Goal: Task Accomplishment & Management: Manage account settings

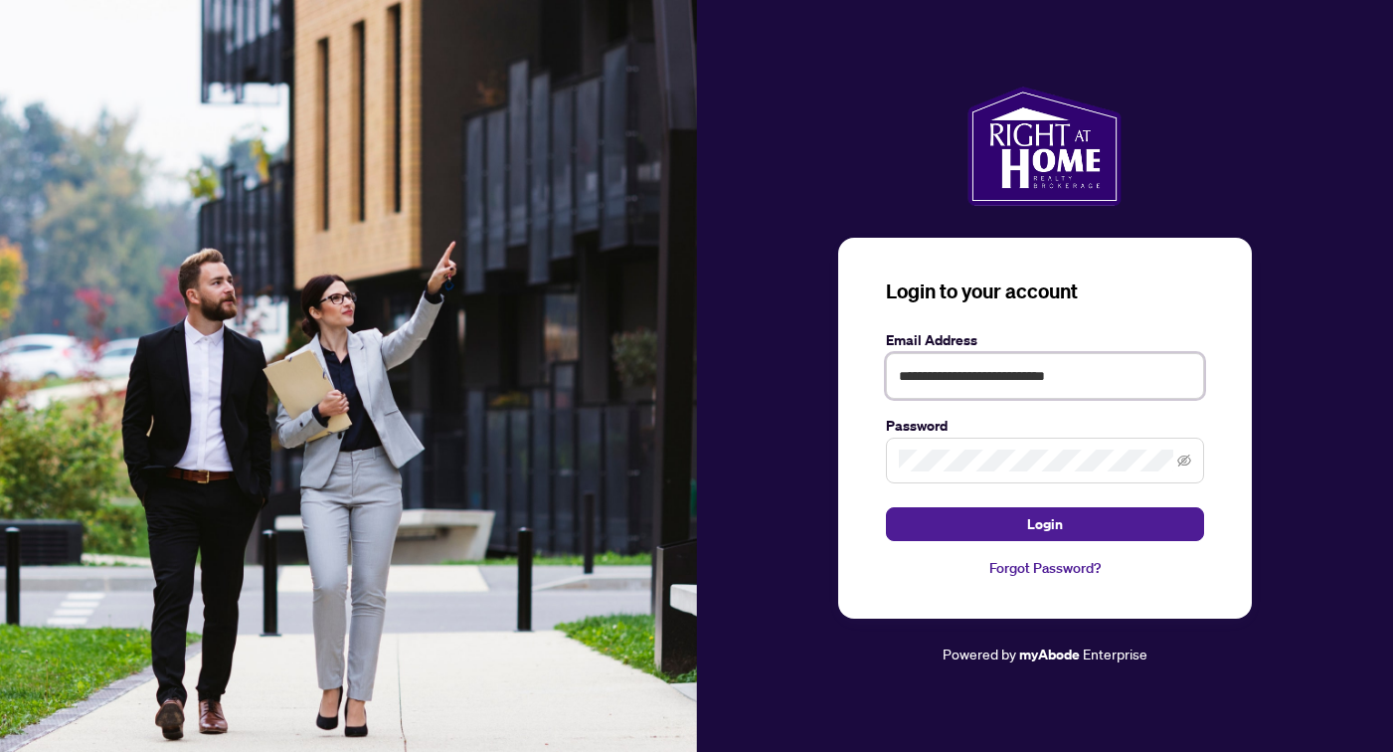
type input "**********"
click at [1044, 524] on button "Login" at bounding box center [1045, 524] width 318 height 34
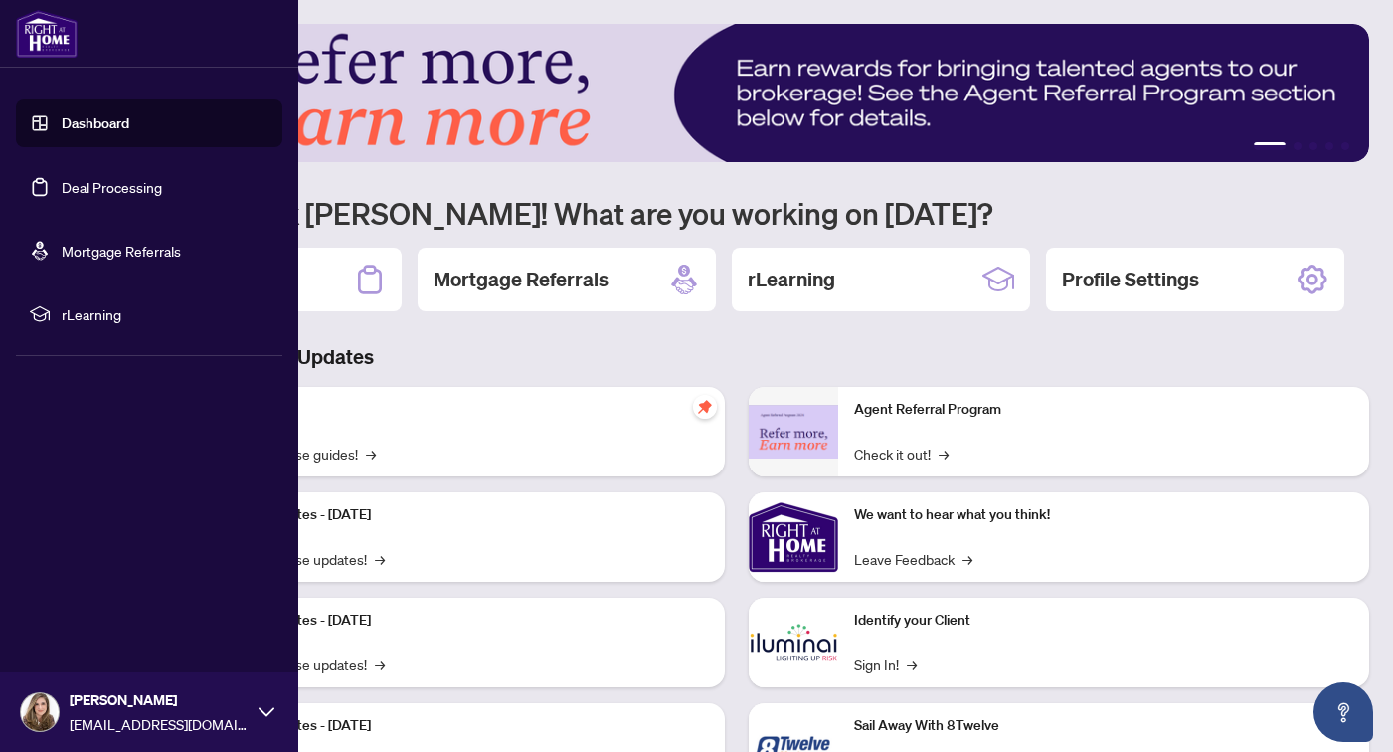
click at [62, 184] on link "Deal Processing" at bounding box center [112, 187] width 100 height 18
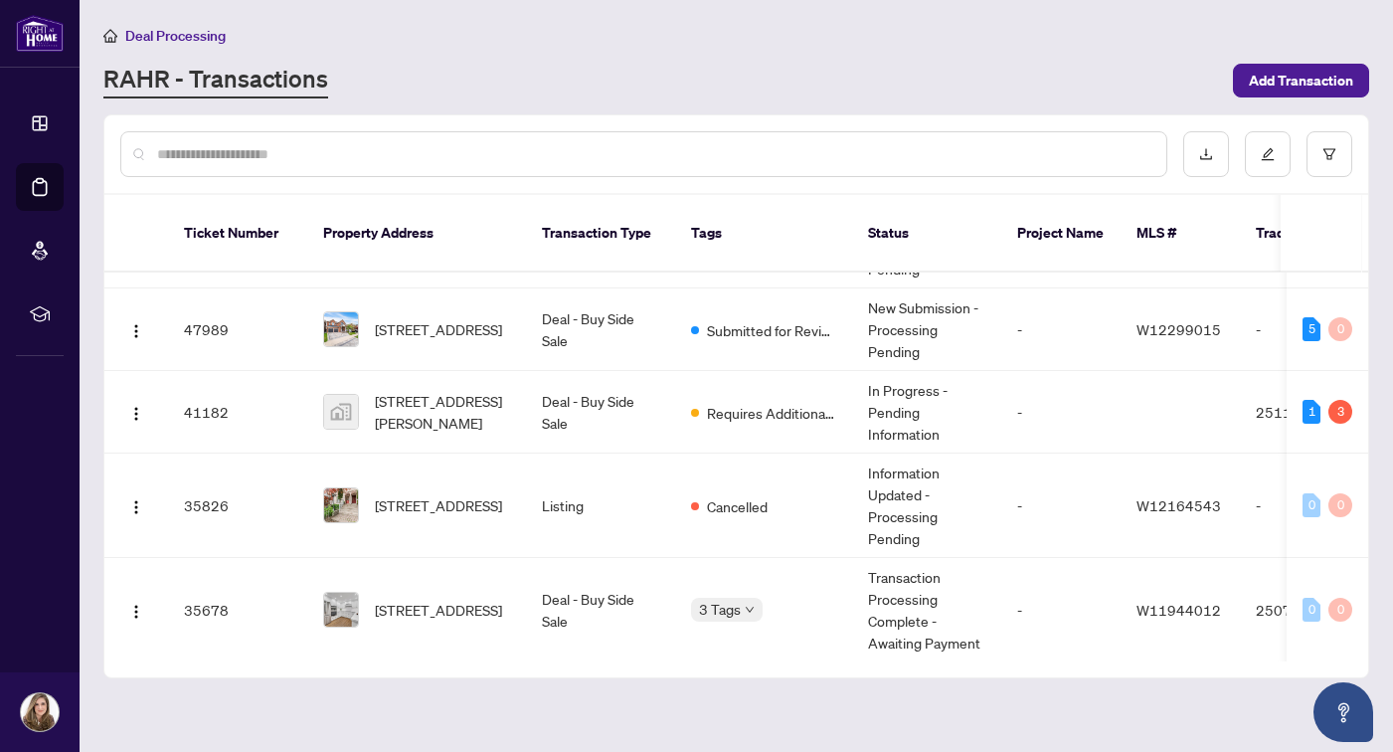
scroll to position [146, 0]
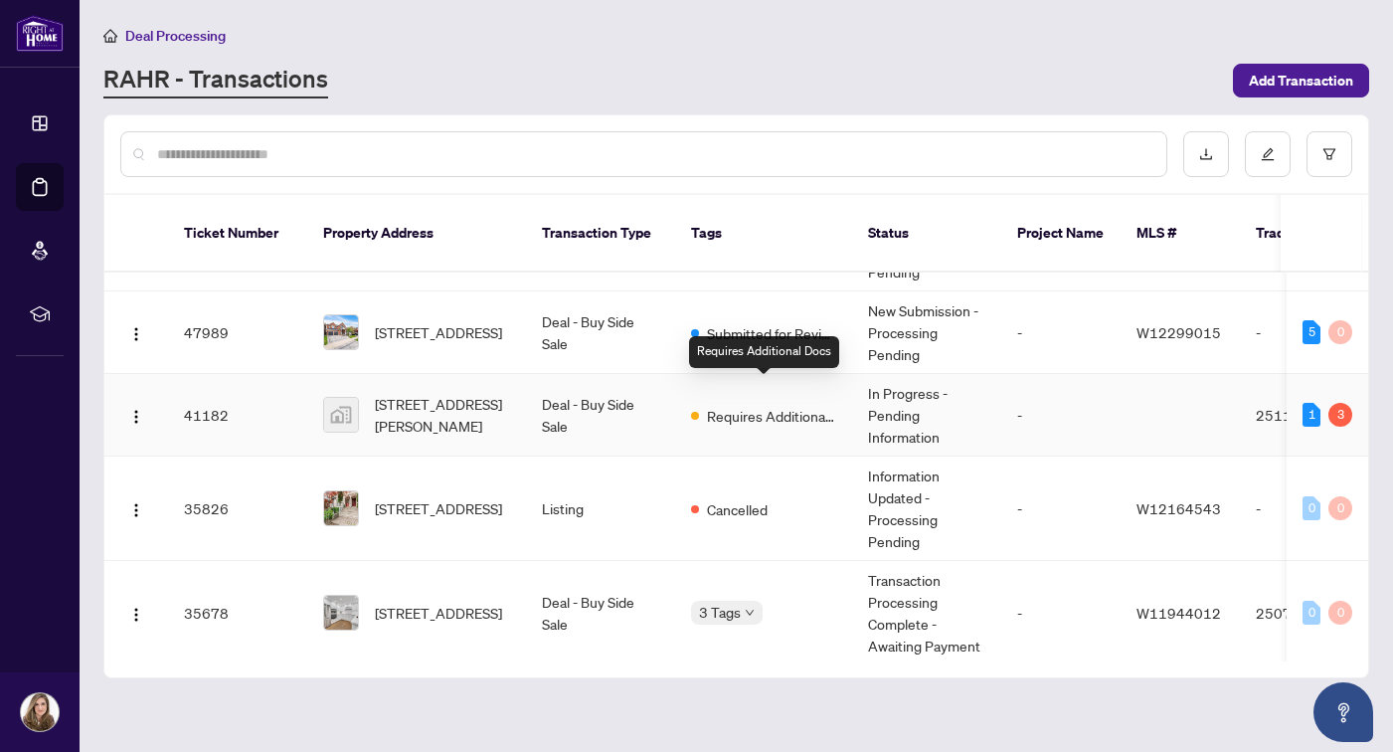
click at [793, 405] on span "Requires Additional Docs" at bounding box center [771, 416] width 129 height 22
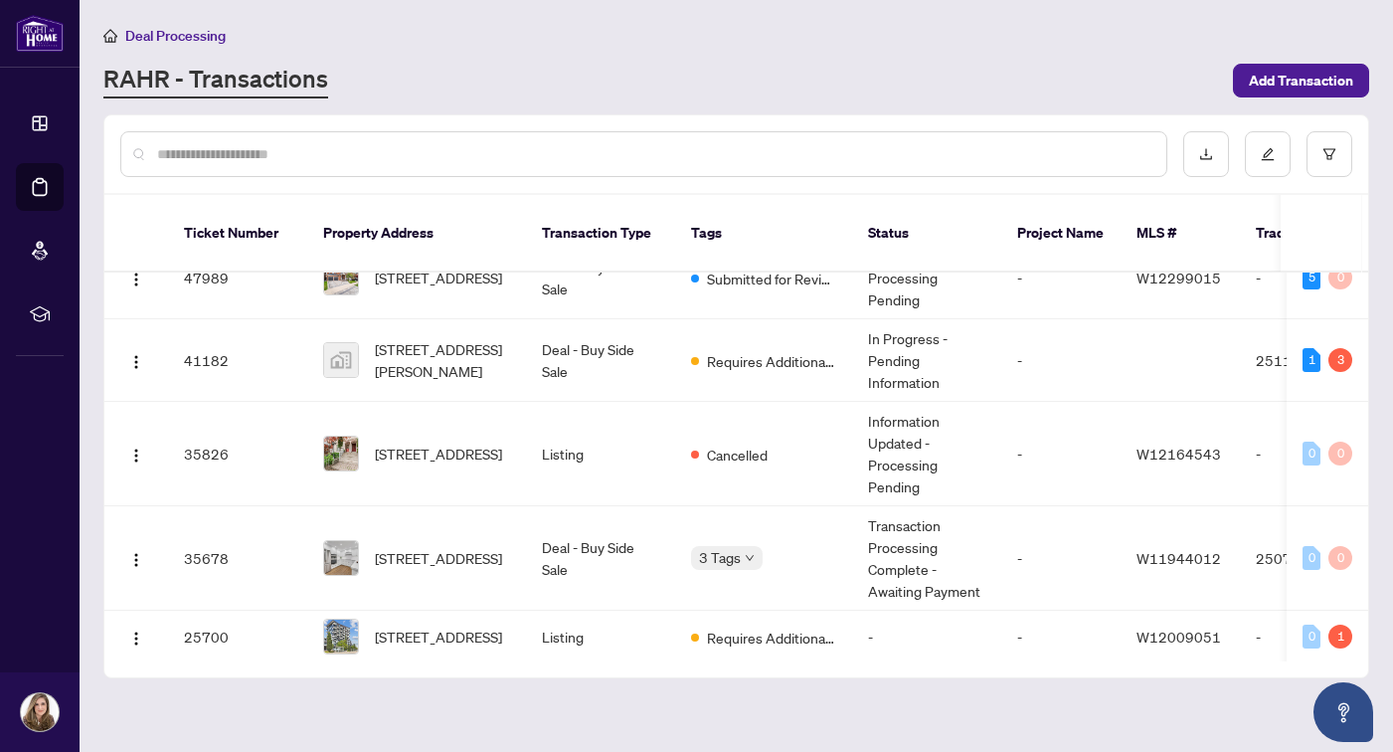
scroll to position [206, 0]
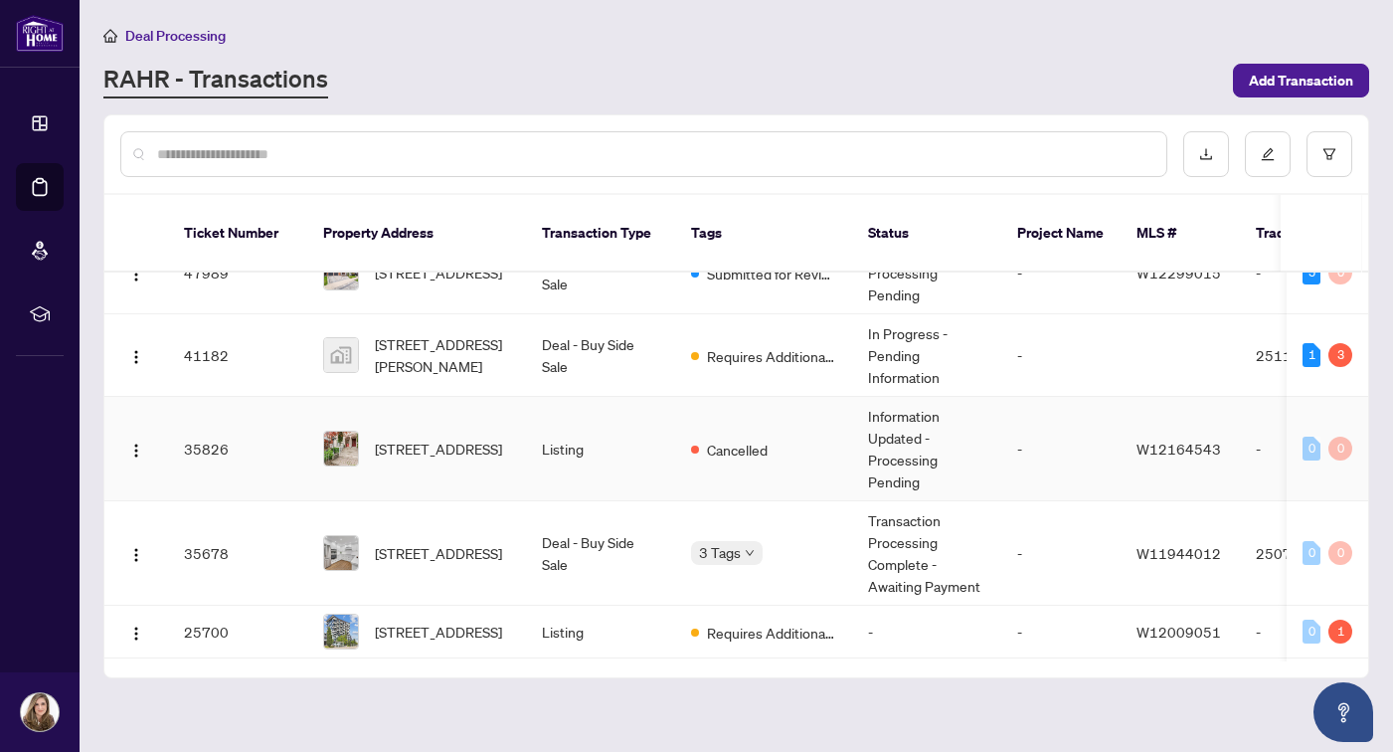
click at [685, 435] on td "Cancelled" at bounding box center [763, 449] width 177 height 104
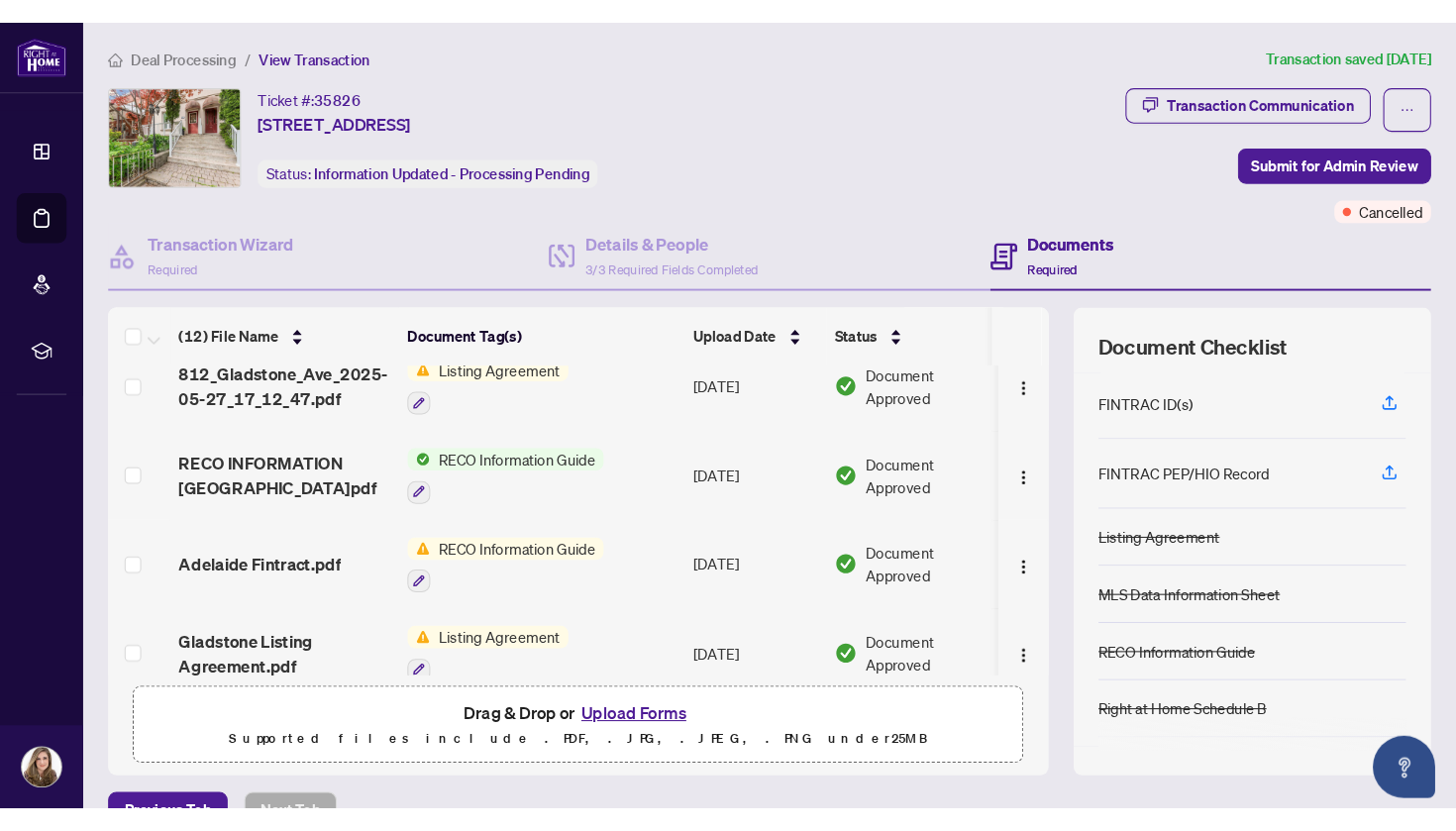
scroll to position [284, 0]
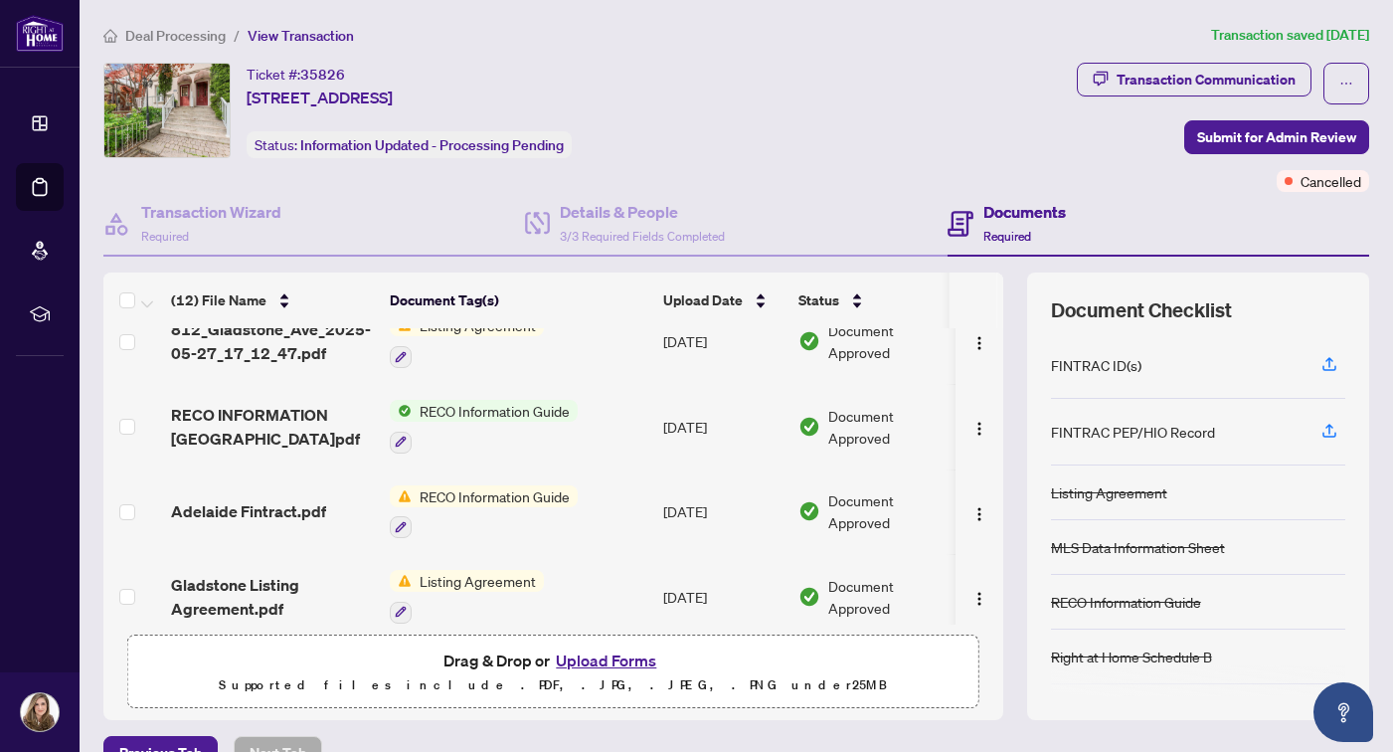
click at [513, 417] on span "RECO Information Guide" at bounding box center [495, 411] width 166 height 22
click at [471, 517] on span "RECO Information Guide" at bounding box center [480, 510] width 166 height 22
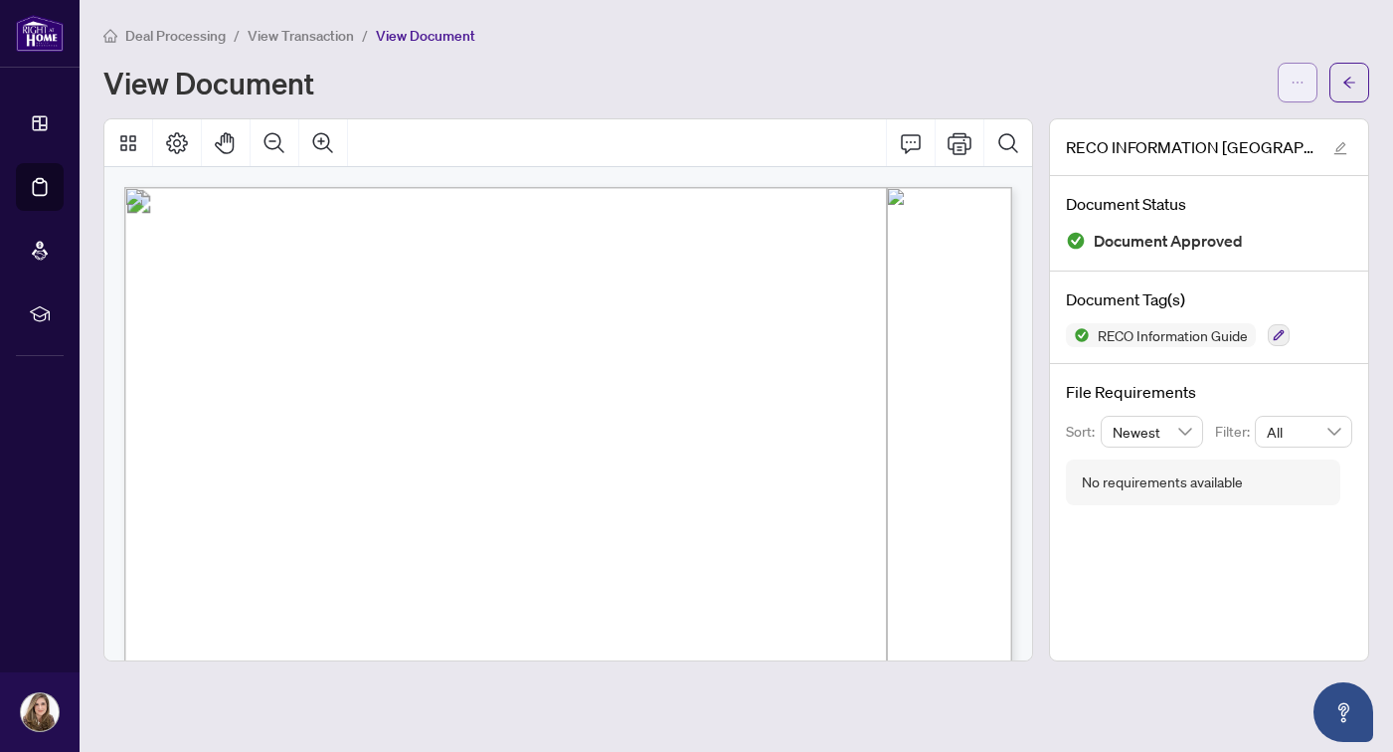
click at [1298, 82] on icon "ellipsis" at bounding box center [1297, 83] width 14 height 14
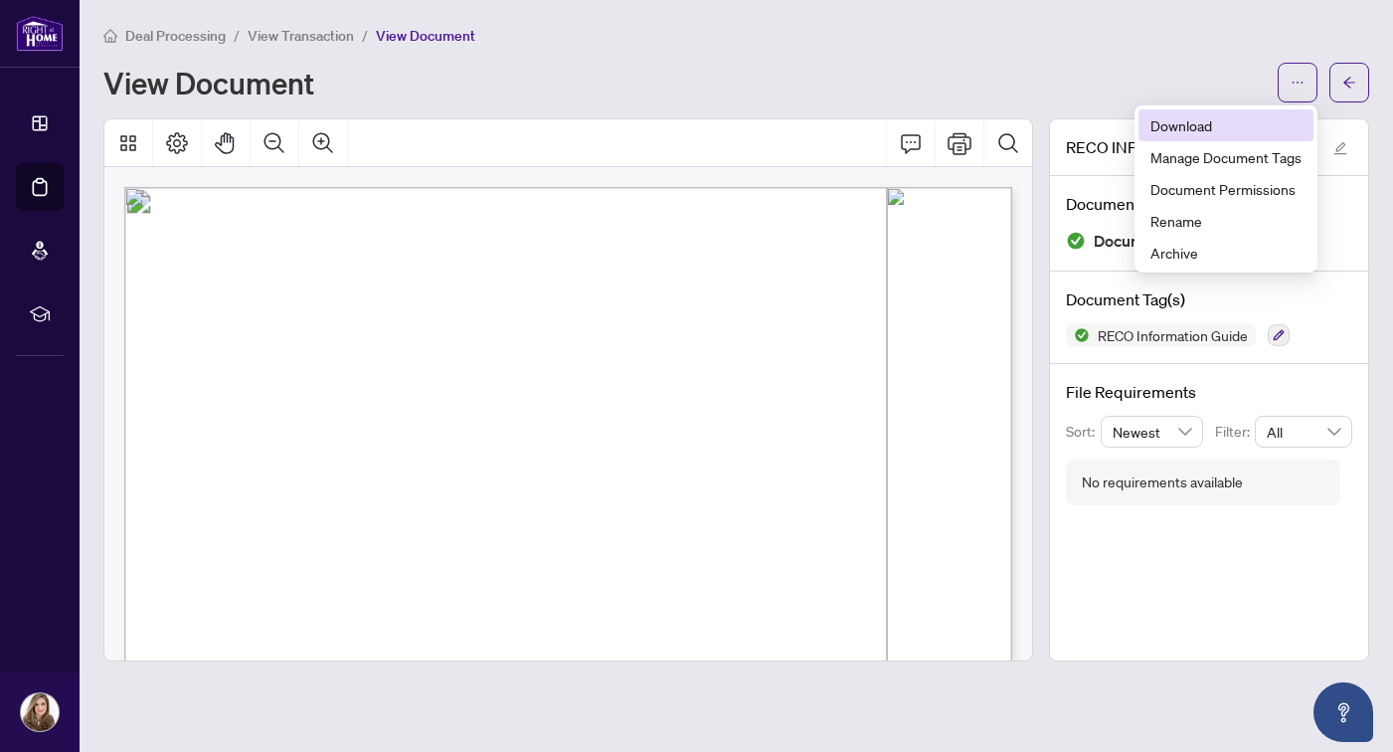
click at [1241, 121] on span "Download" at bounding box center [1225, 125] width 151 height 22
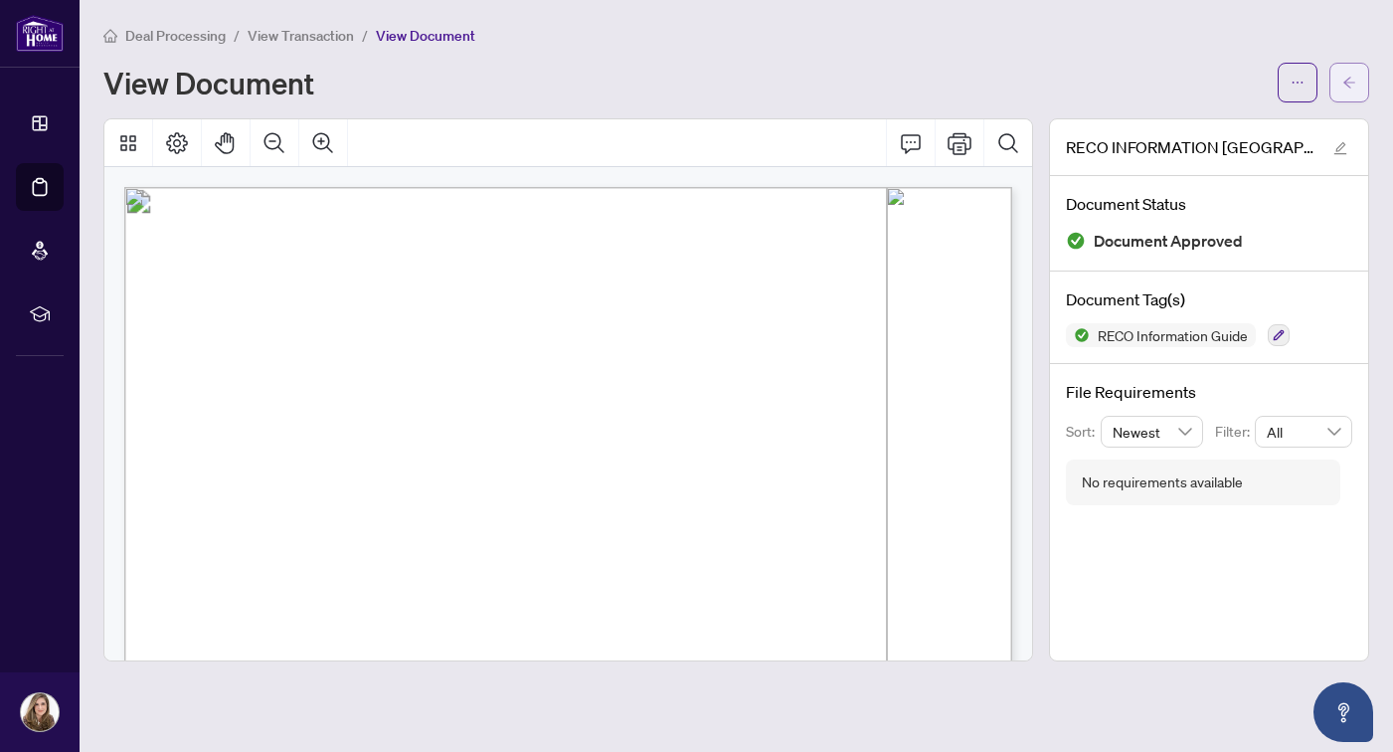
click at [1358, 88] on button "button" at bounding box center [1349, 83] width 40 height 40
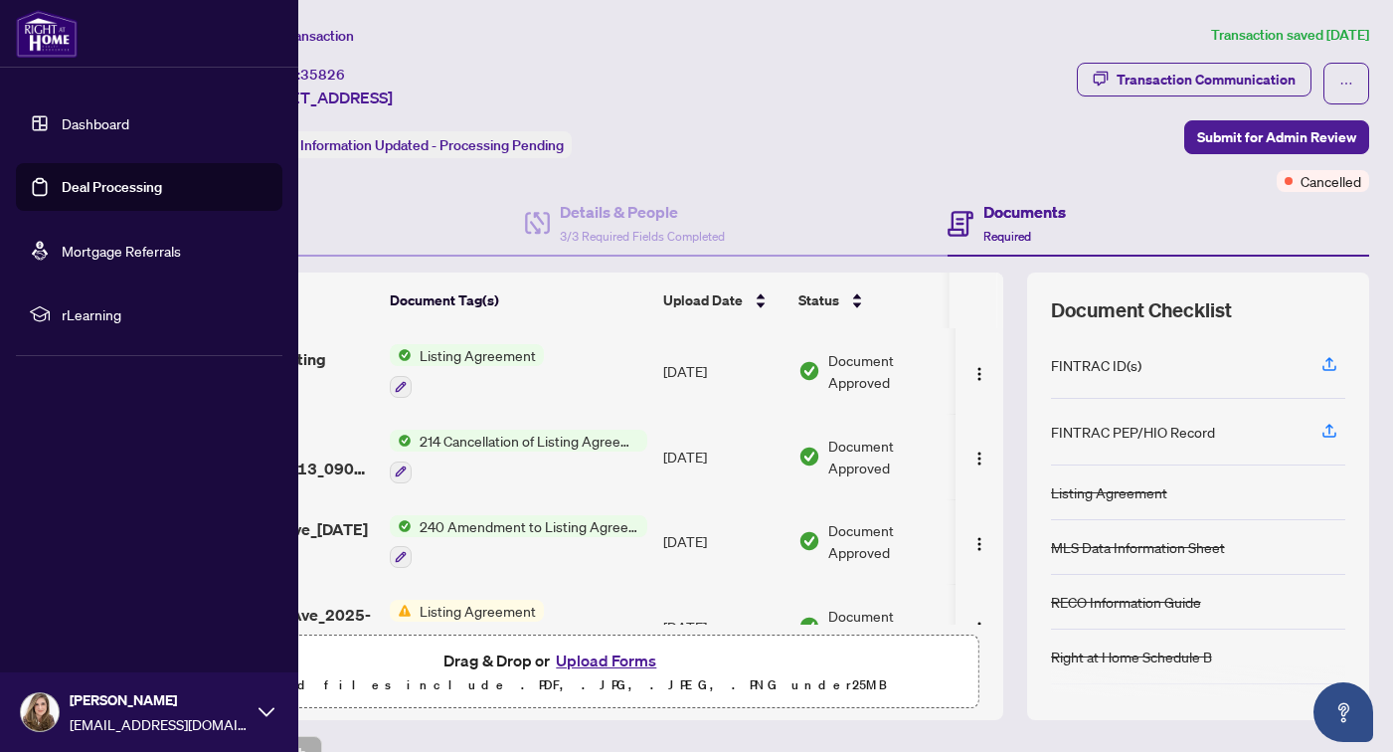
click at [62, 184] on link "Deal Processing" at bounding box center [112, 187] width 100 height 18
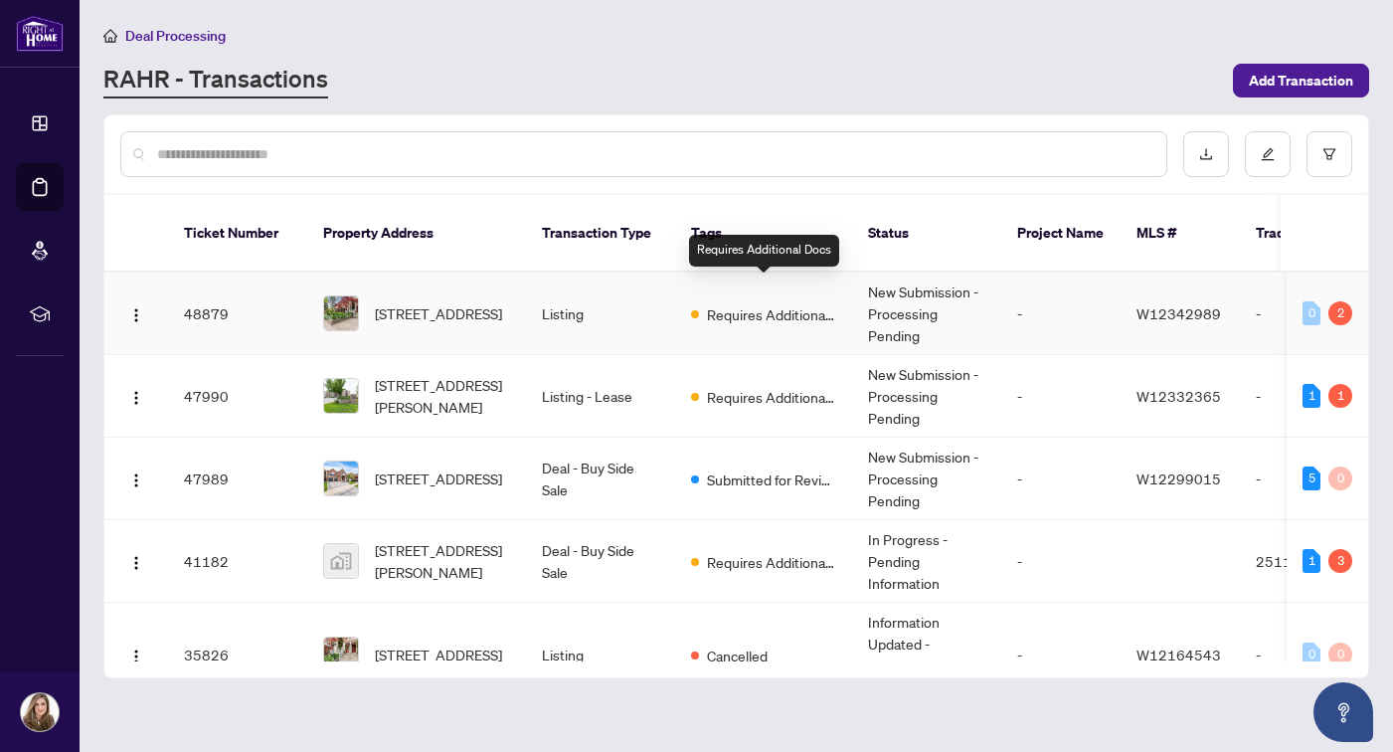
click at [746, 303] on span "Requires Additional Docs" at bounding box center [771, 314] width 129 height 22
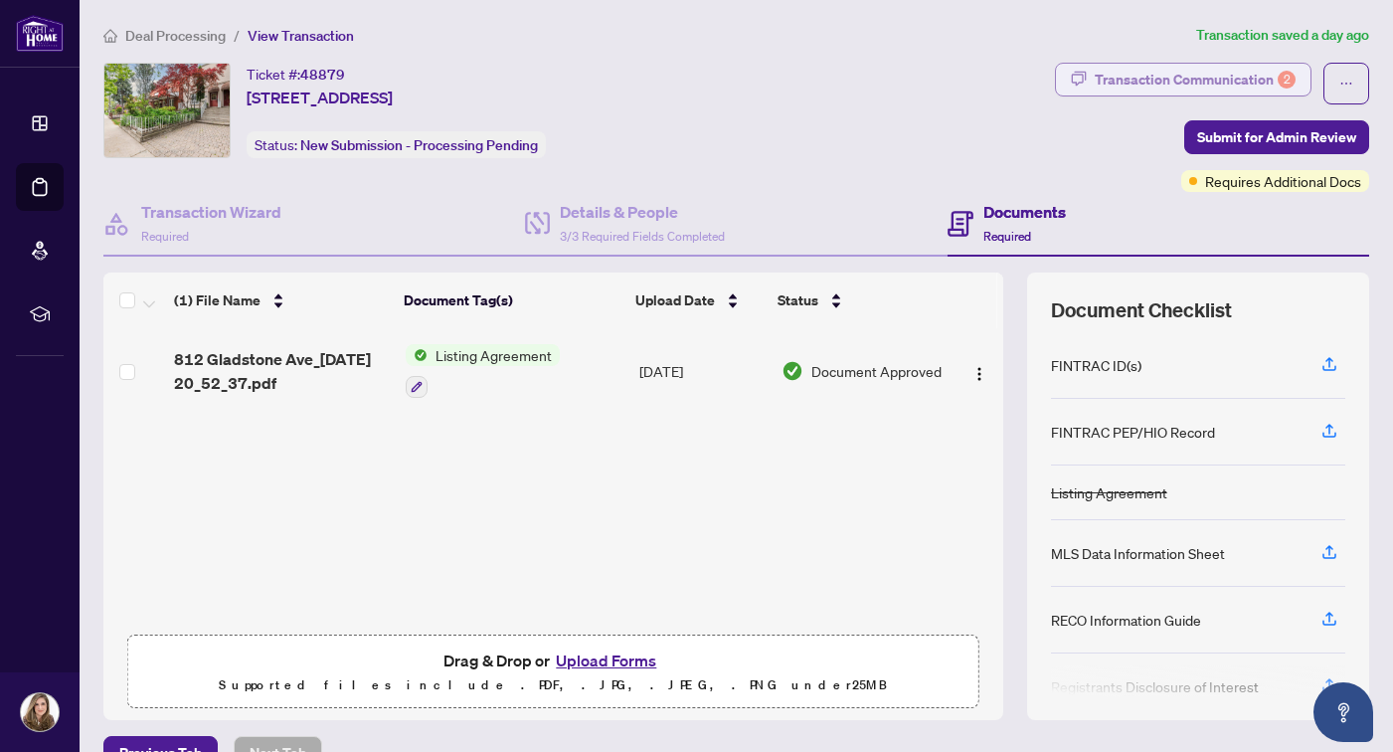
click at [1165, 83] on div "Transaction Communication 2" at bounding box center [1195, 80] width 201 height 32
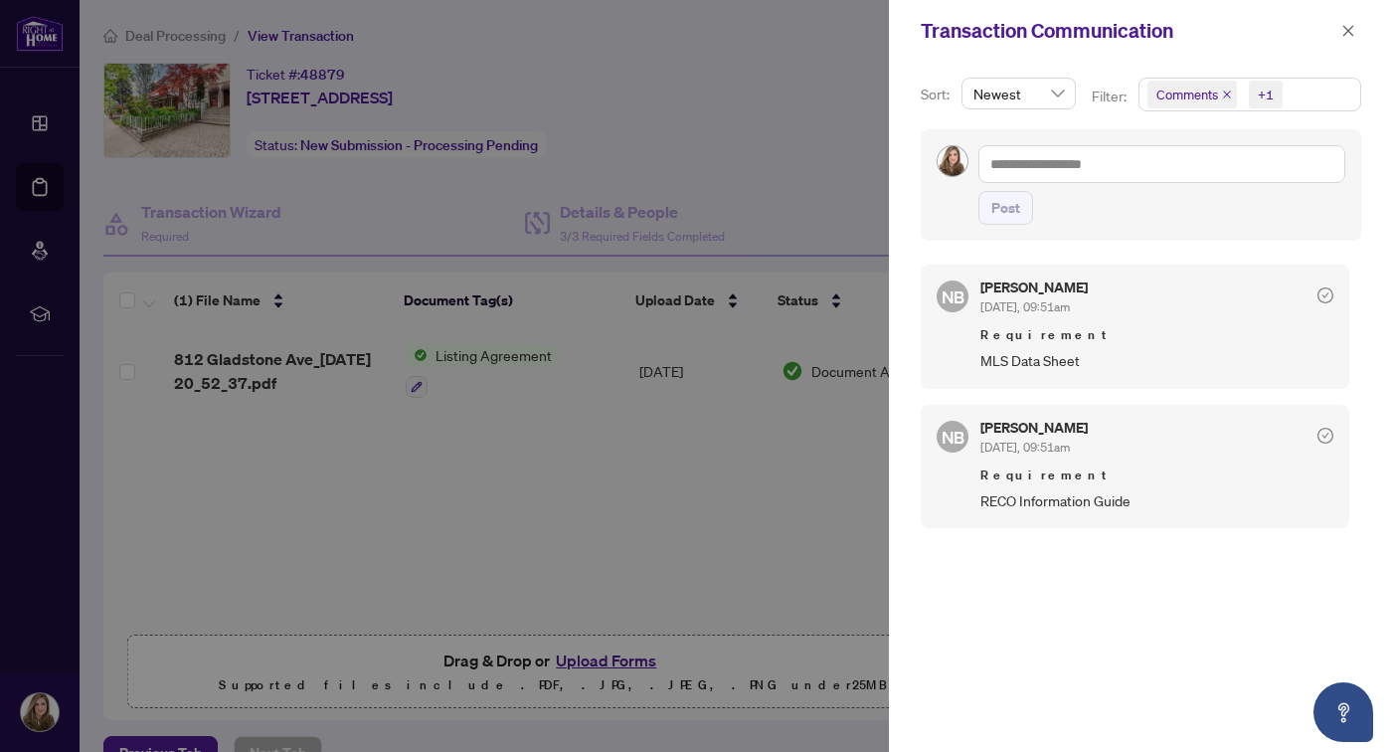
click at [822, 169] on div at bounding box center [696, 376] width 1393 height 752
click at [777, 180] on div at bounding box center [696, 376] width 1393 height 752
click at [1344, 34] on icon "close" at bounding box center [1348, 31] width 14 height 14
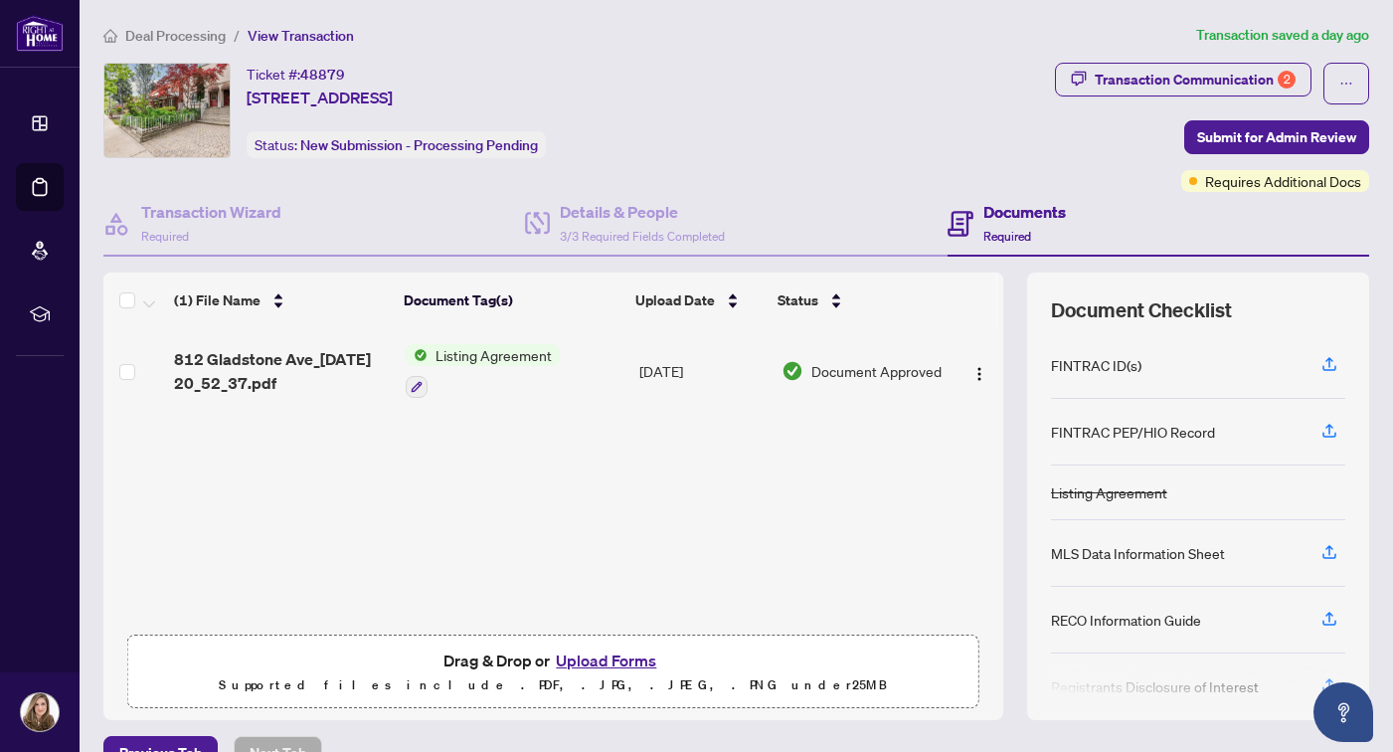
click at [588, 656] on button "Upload Forms" at bounding box center [606, 660] width 112 height 26
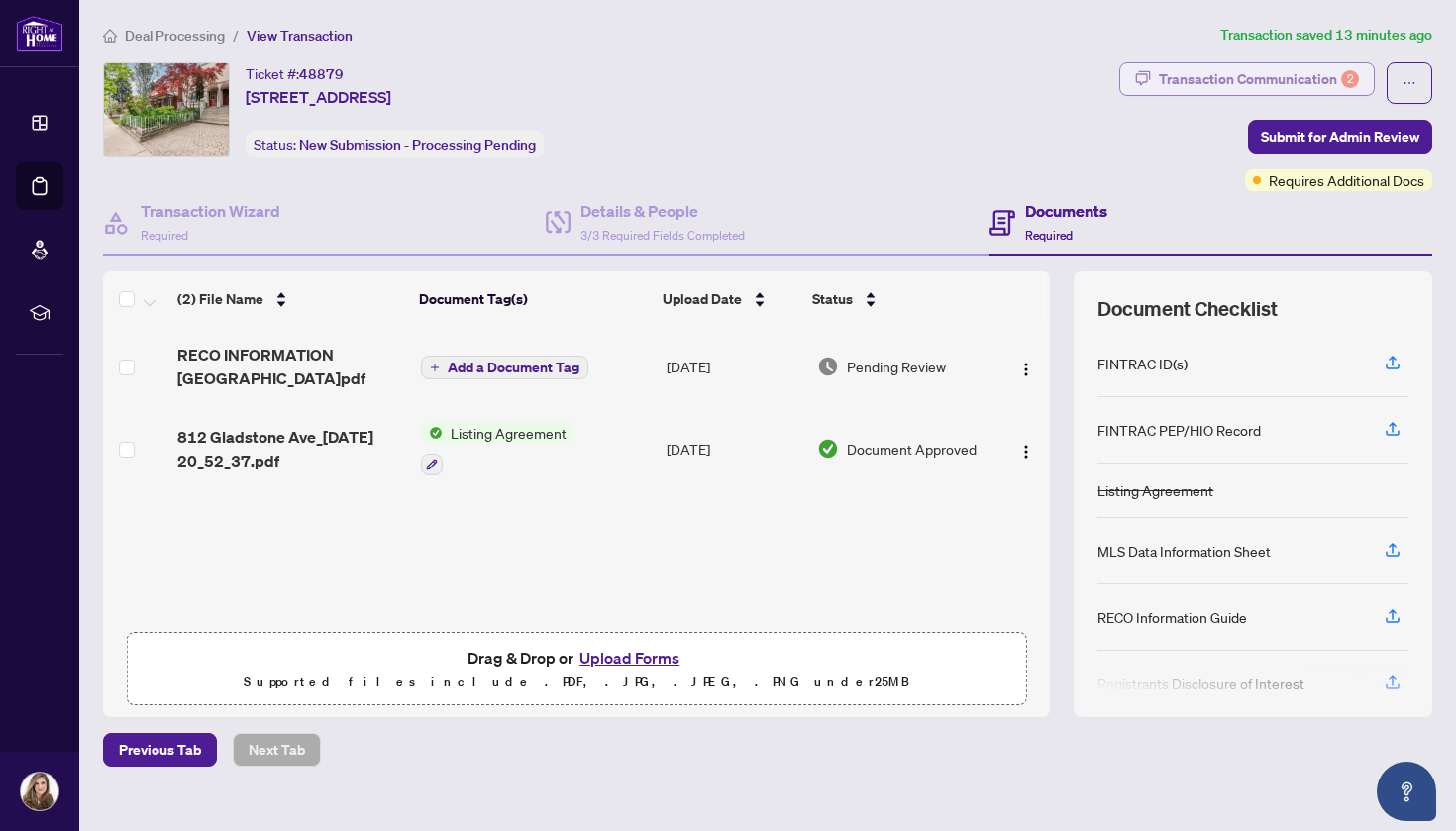
click at [1316, 72] on div "Transaction Communication 2" at bounding box center [1259, 80] width 200 height 32
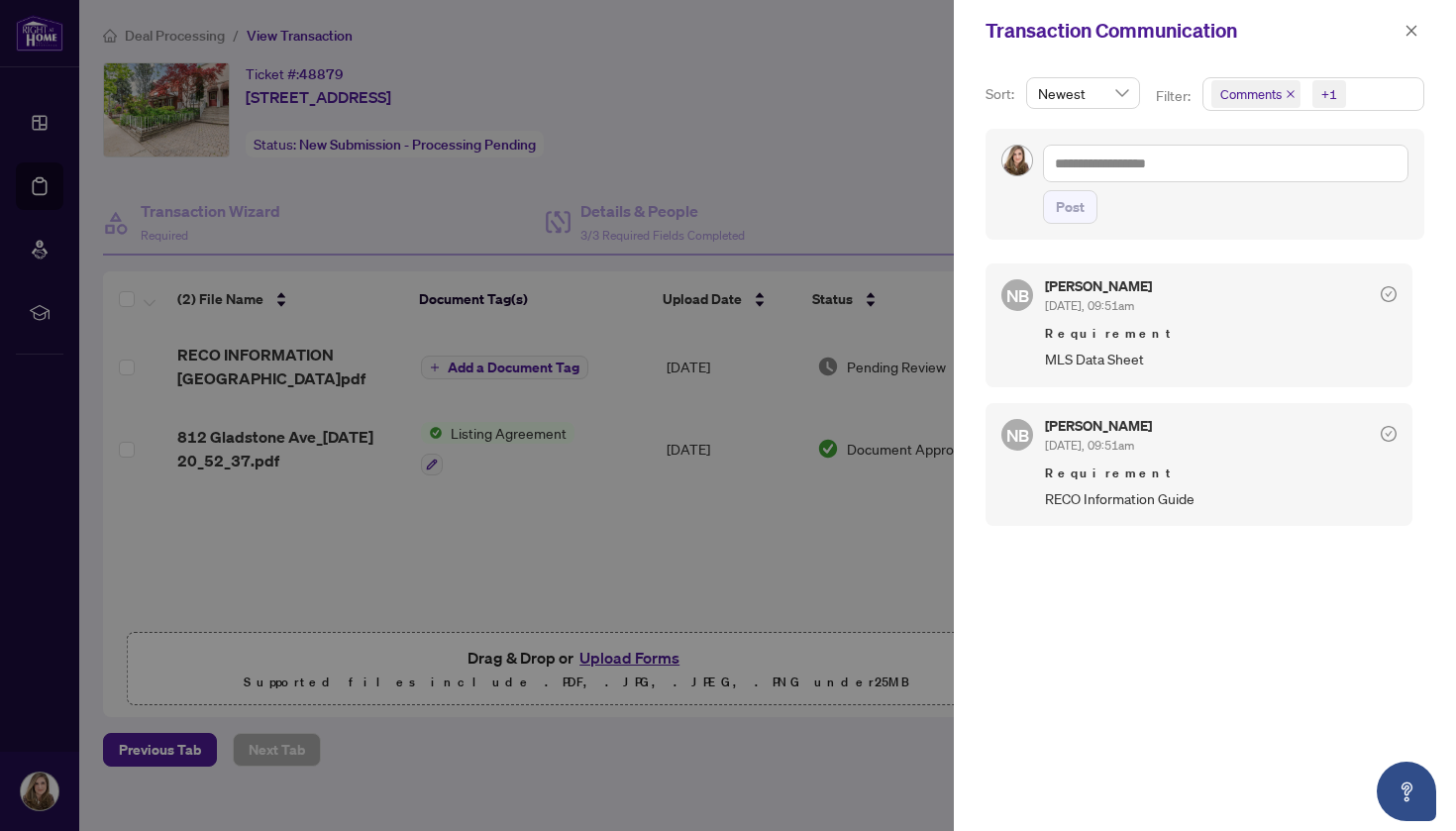
click at [857, 140] on div at bounding box center [728, 416] width 1456 height 831
click at [1387, 40] on span "button" at bounding box center [1412, 31] width 14 height 32
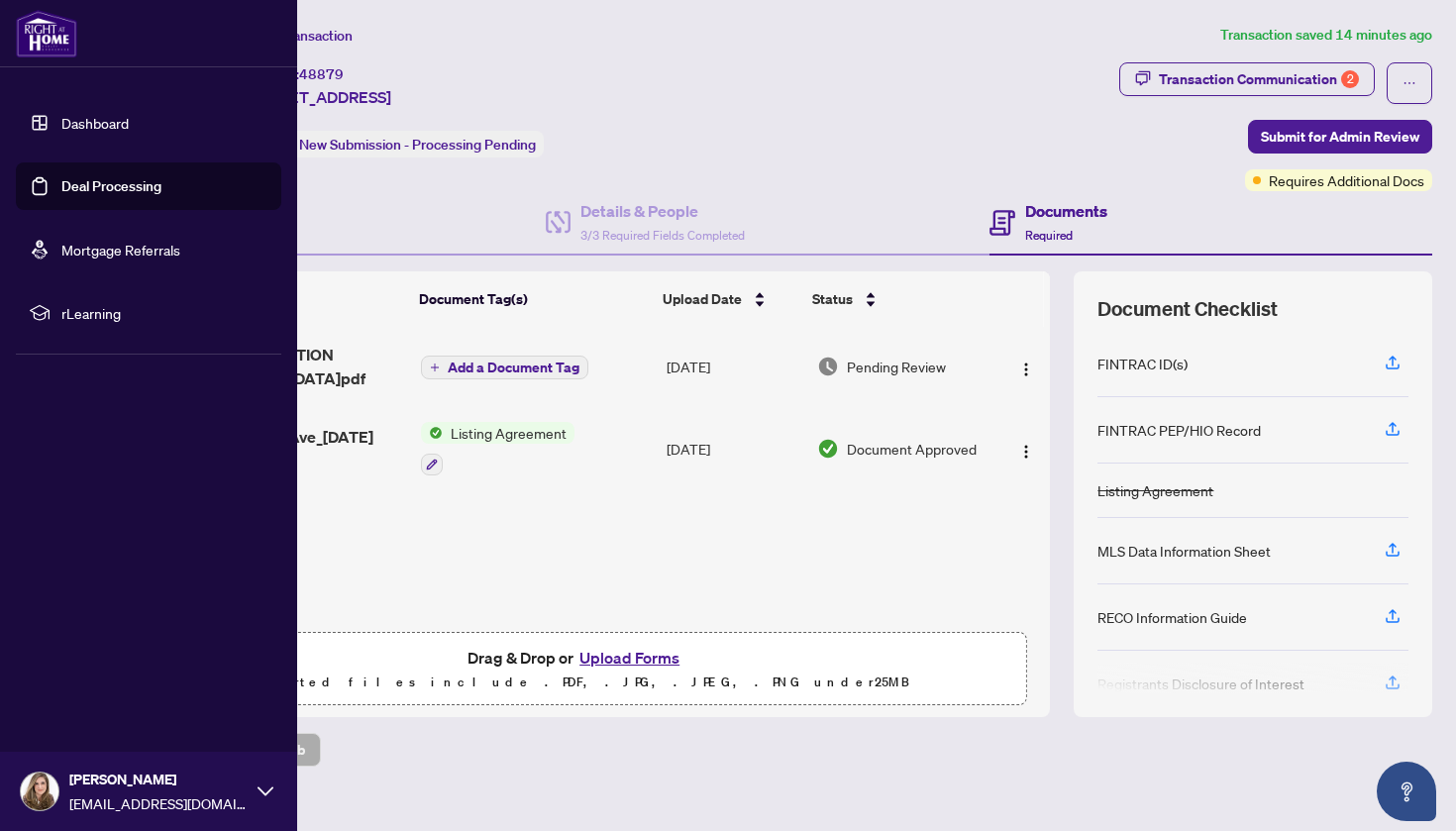
click at [62, 178] on link "Deal Processing" at bounding box center [112, 186] width 100 height 18
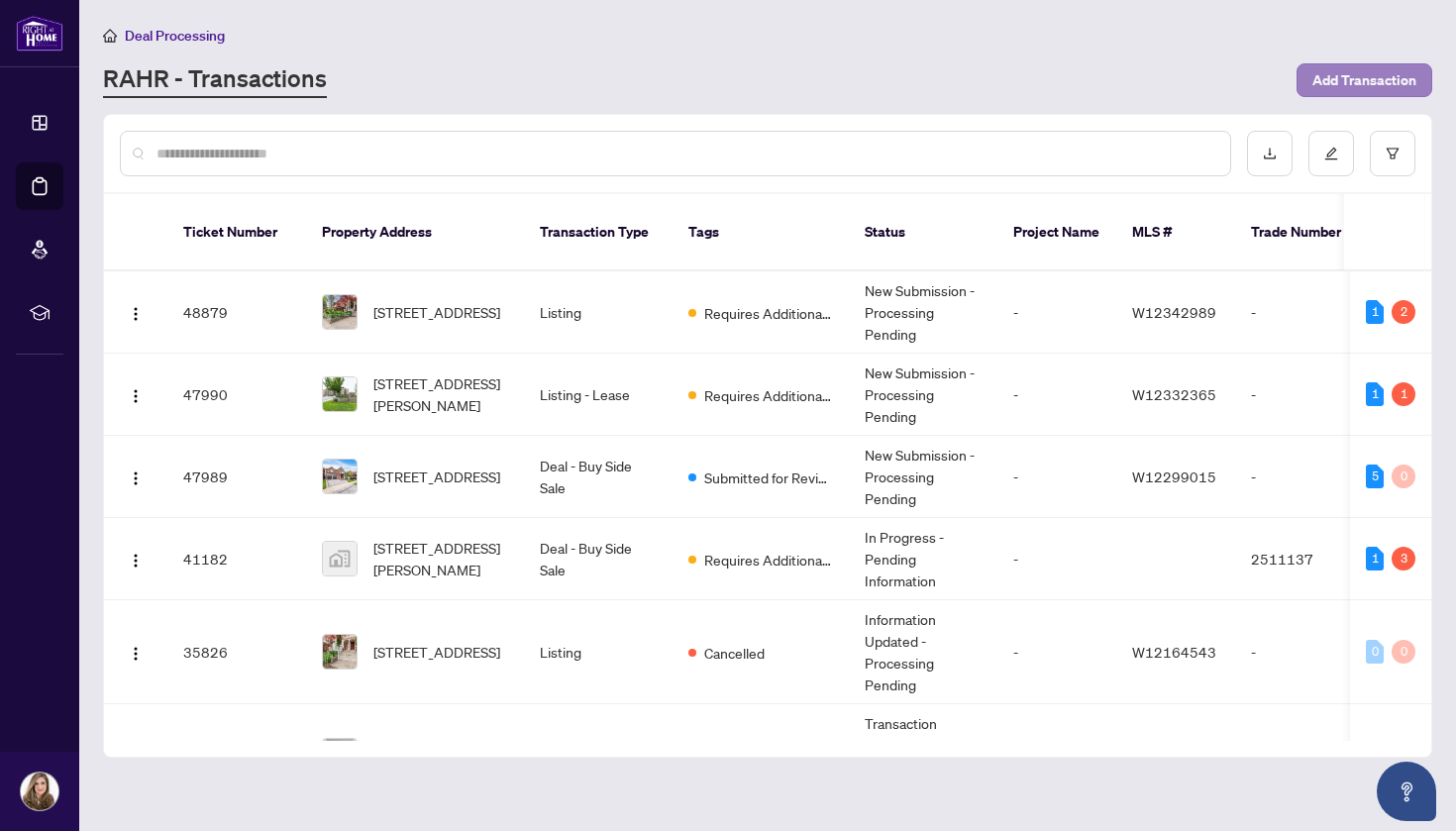
click at [1311, 70] on button "Add Transaction" at bounding box center [1364, 81] width 136 height 34
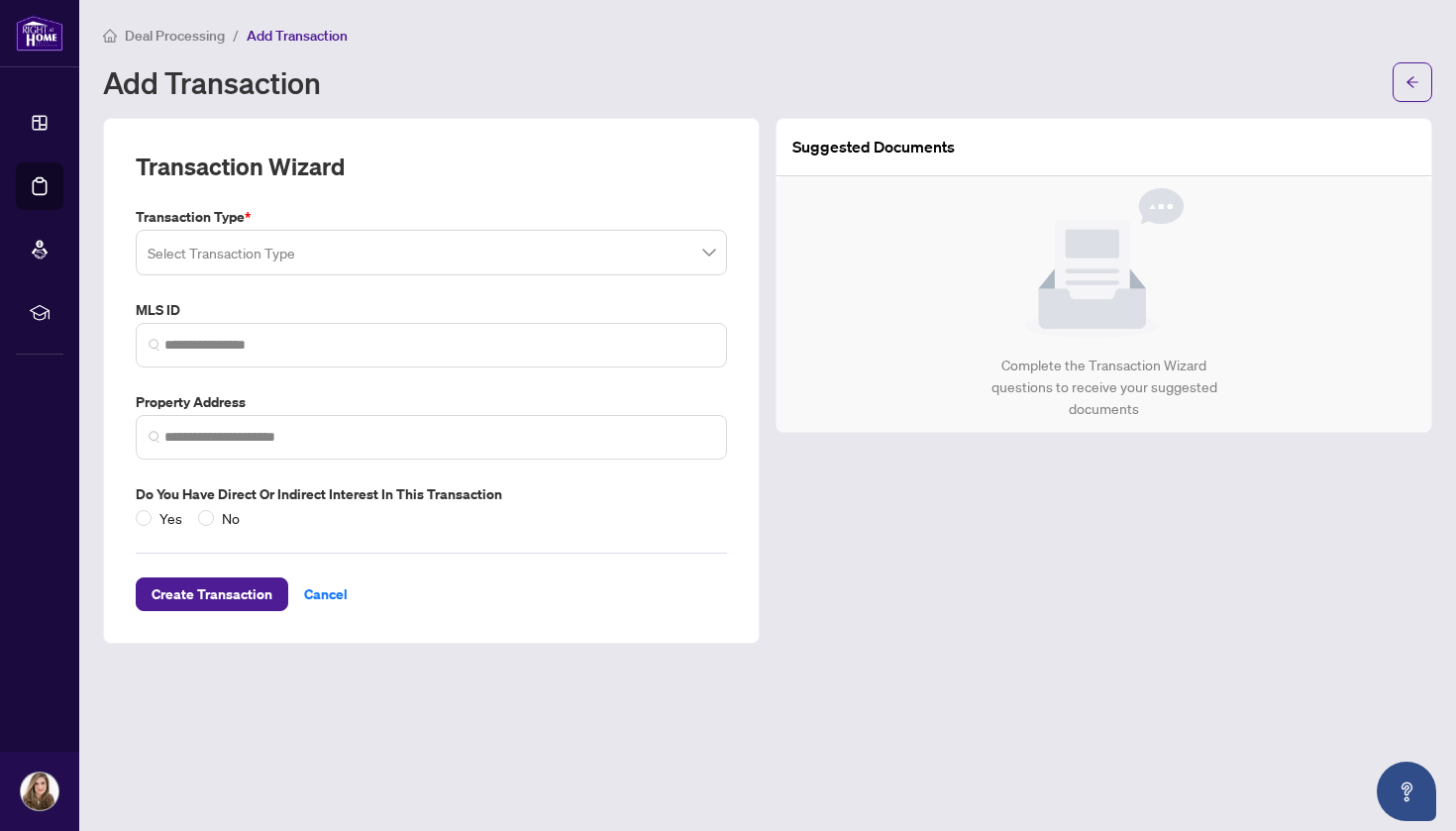
click at [713, 252] on span at bounding box center [432, 253] width 568 height 38
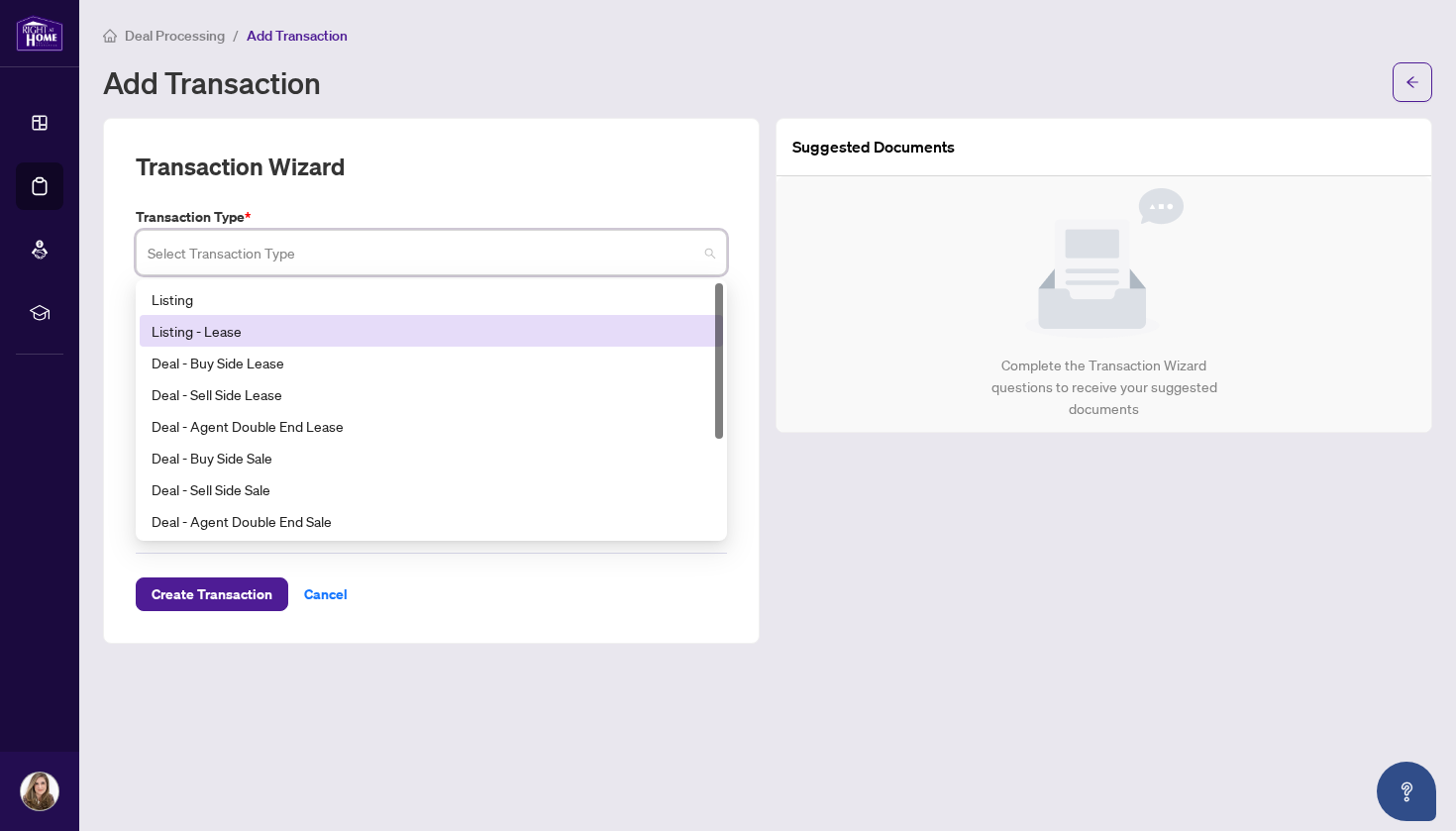
drag, startPoint x: 721, startPoint y: 327, endPoint x: 747, endPoint y: 307, distance: 32.8
click at [747, 307] on div "Transaction Wizard Transaction Type * Select Transaction Type 13 14 15 Listing …" at bounding box center [431, 381] width 657 height 526
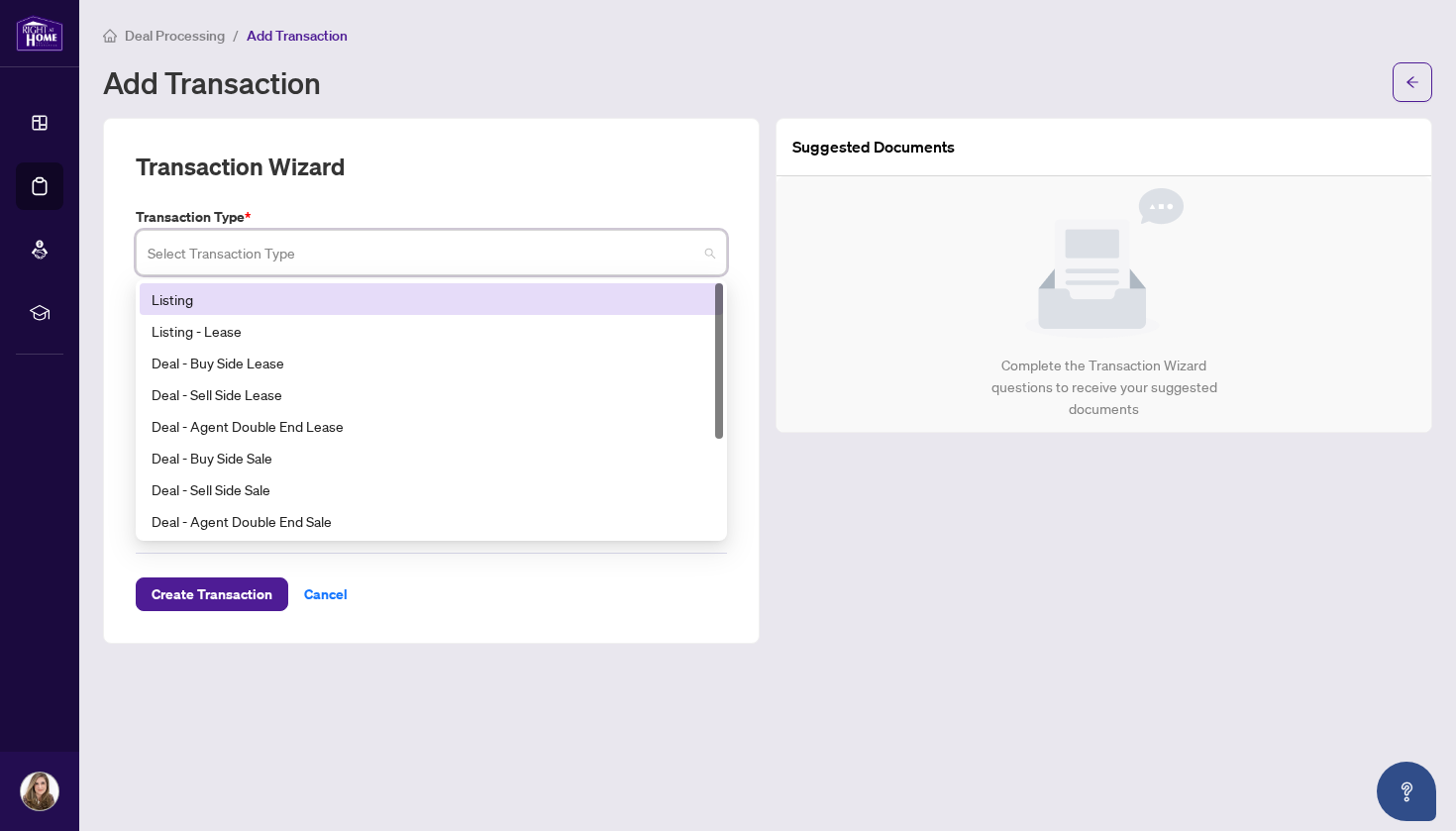
click at [270, 288] on div "Listing" at bounding box center [432, 299] width 560 height 22
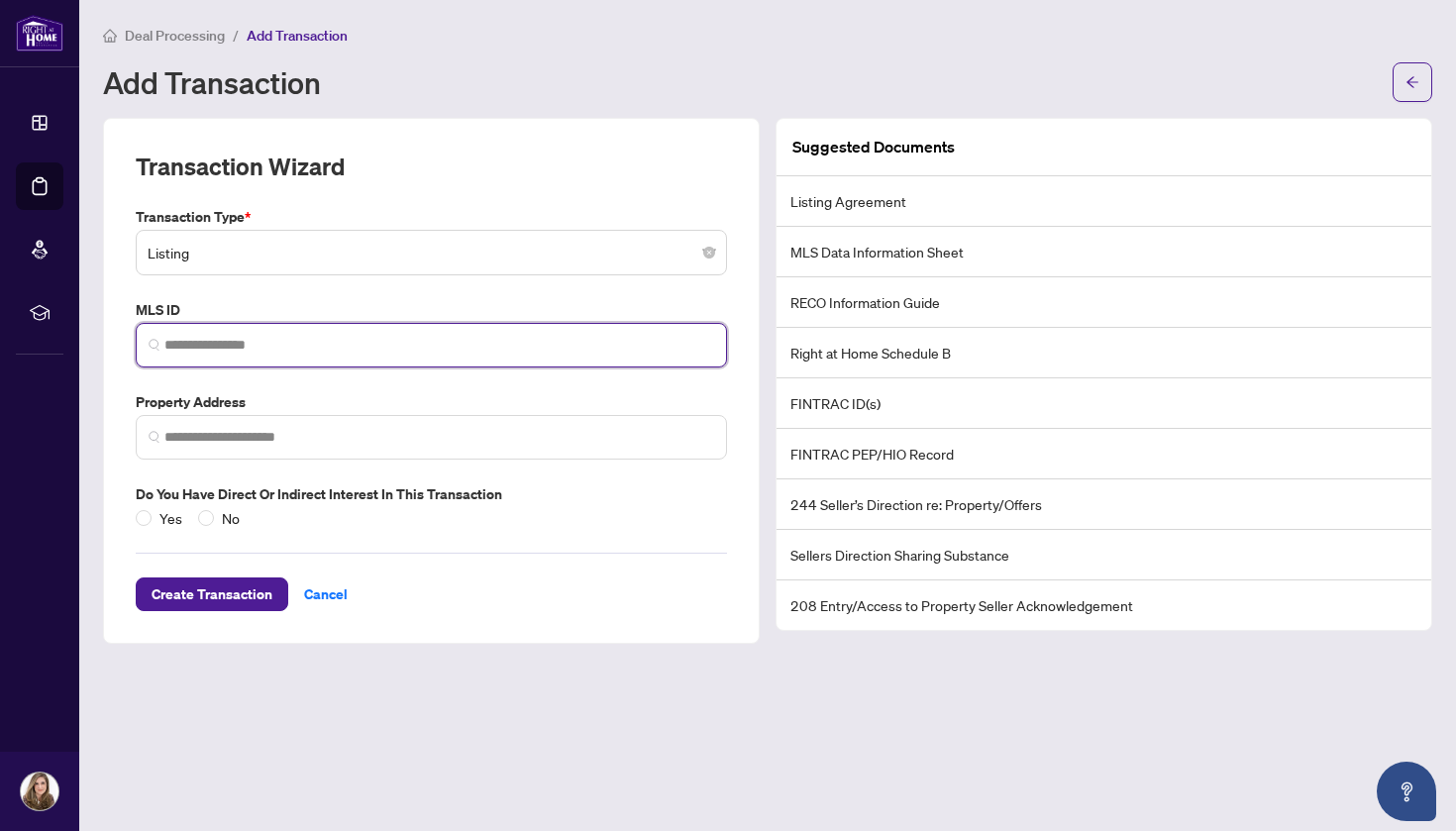
click at [271, 337] on input "search" at bounding box center [439, 345] width 550 height 21
click at [319, 330] on span at bounding box center [432, 345] width 592 height 45
paste input "*********"
type input "*********"
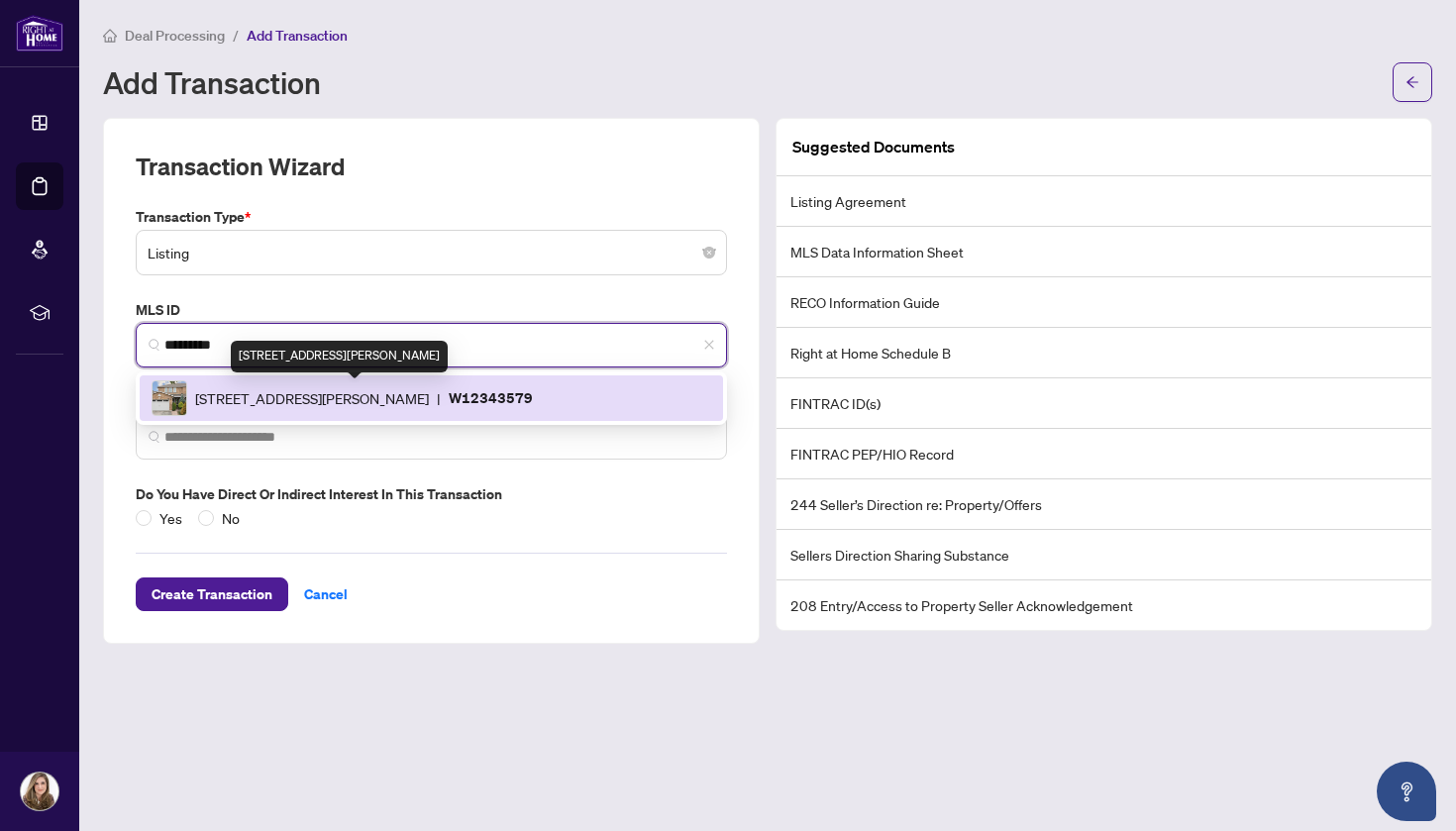
click at [306, 401] on span "[STREET_ADDRESS][PERSON_NAME]" at bounding box center [312, 399] width 234 height 22
type input "**********"
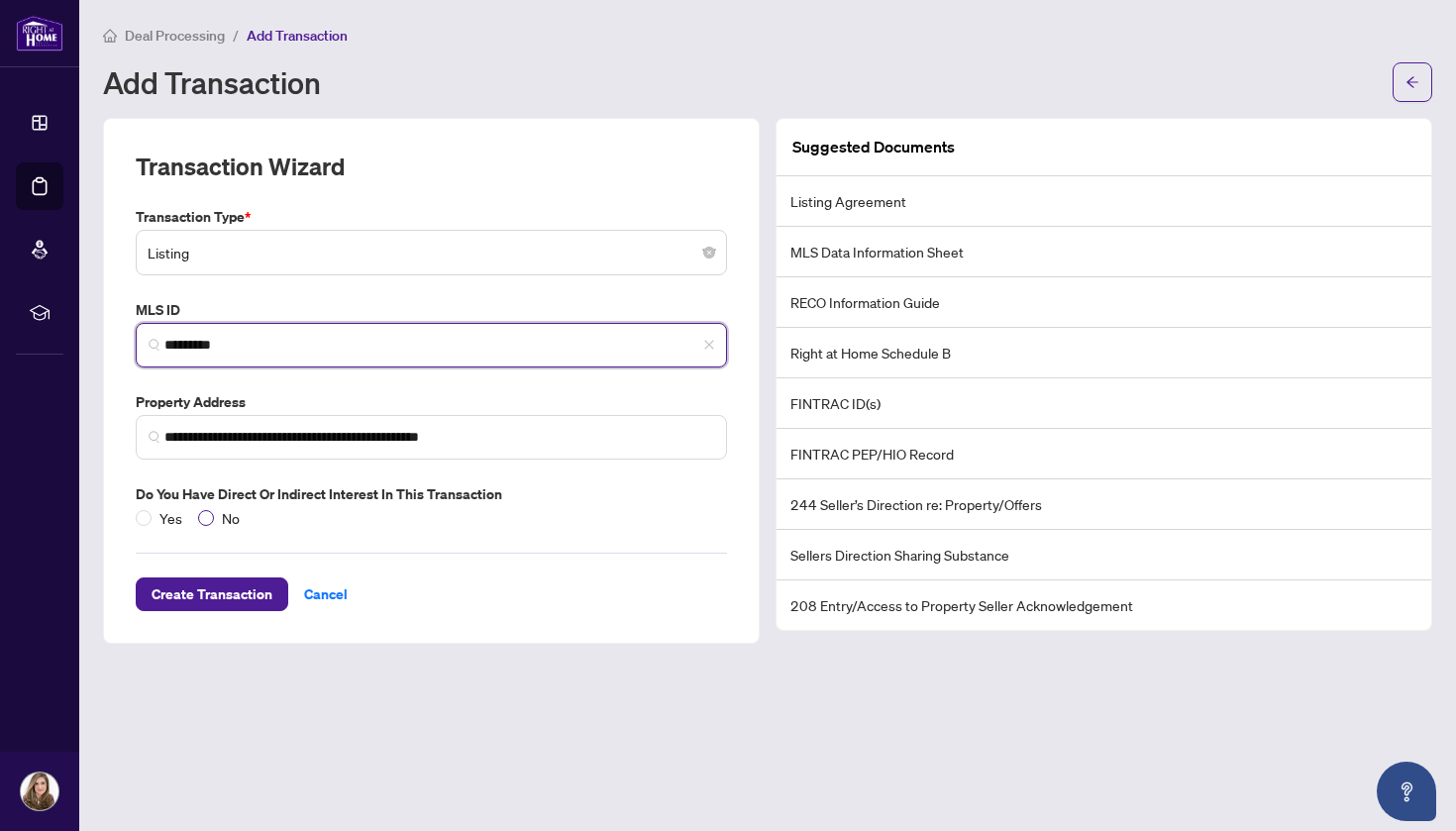
type input "*********"
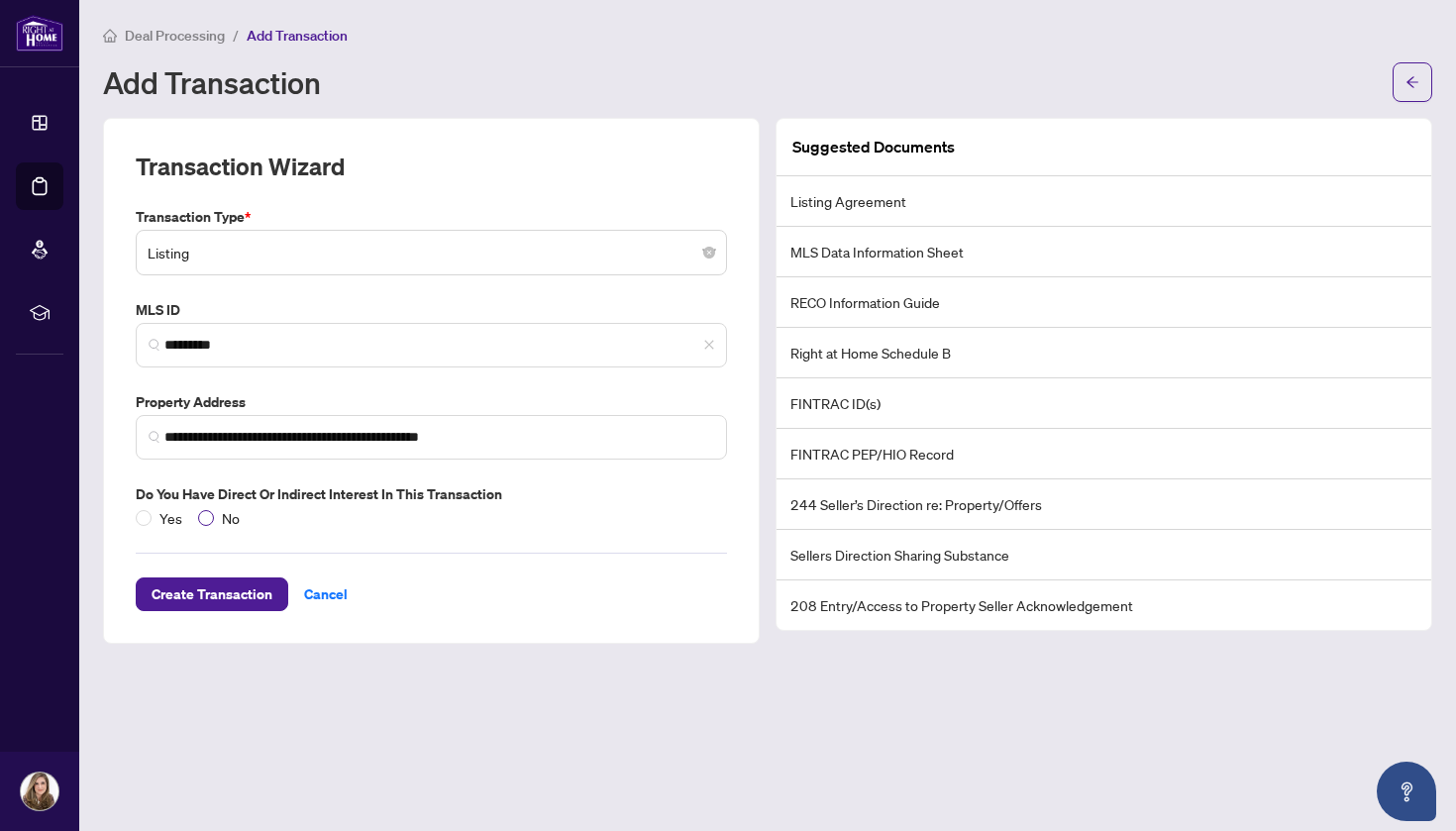
click at [223, 513] on span "No" at bounding box center [231, 518] width 34 height 22
click at [223, 595] on span "Create Transaction" at bounding box center [211, 595] width 121 height 32
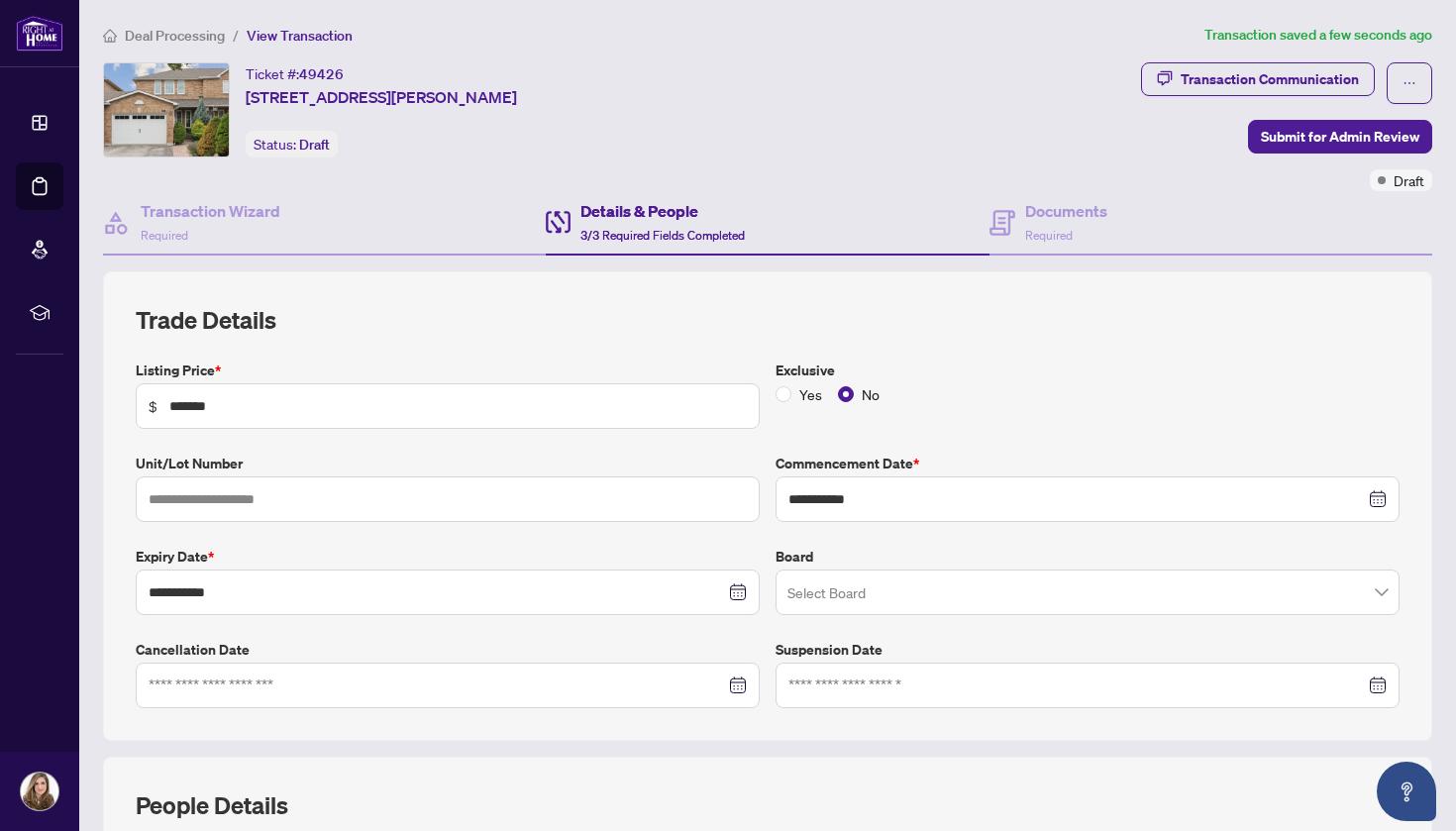
click at [1071, 323] on h2 "Trade Details" at bounding box center [767, 320] width 1265 height 32
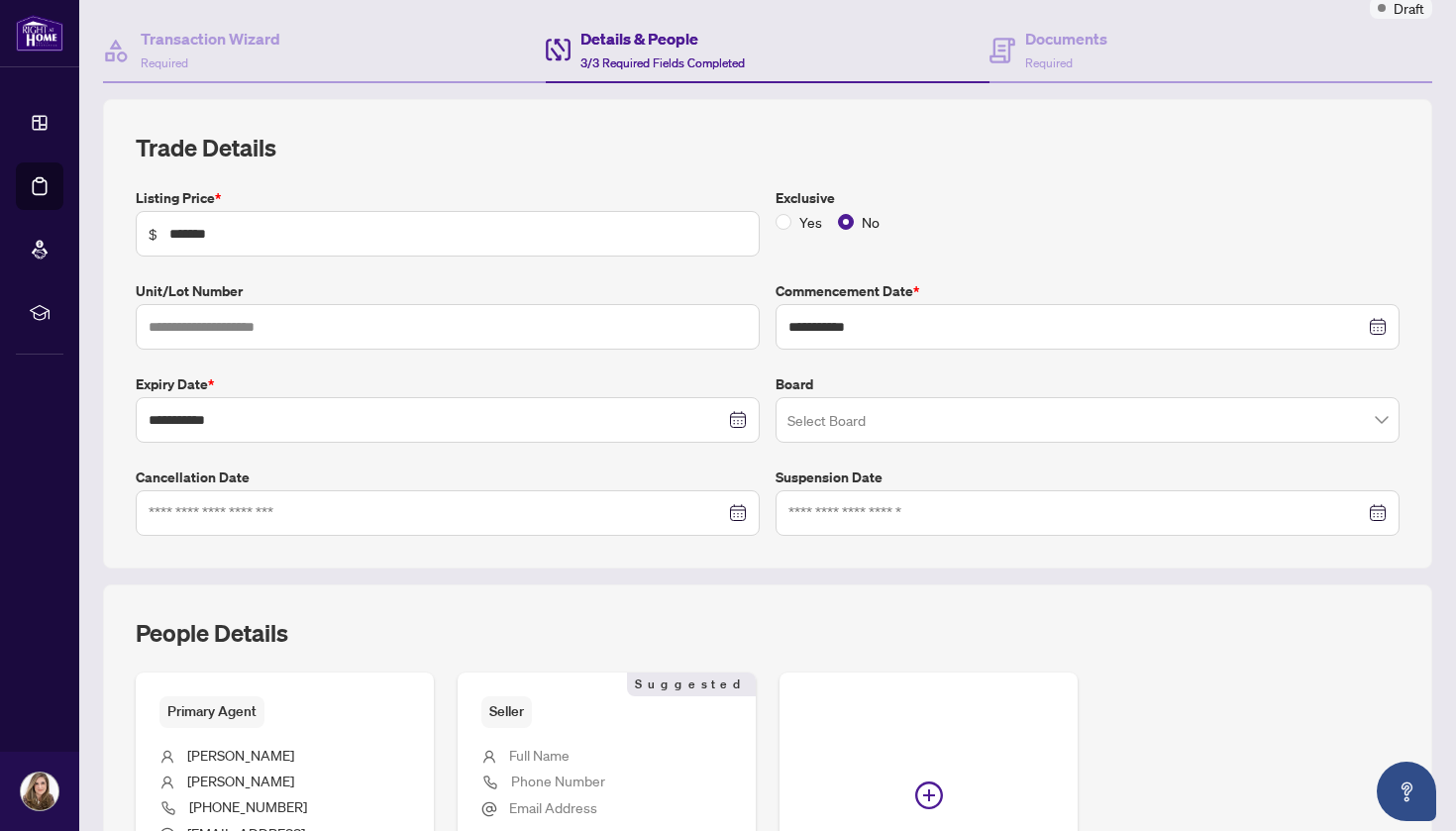
scroll to position [177, 0]
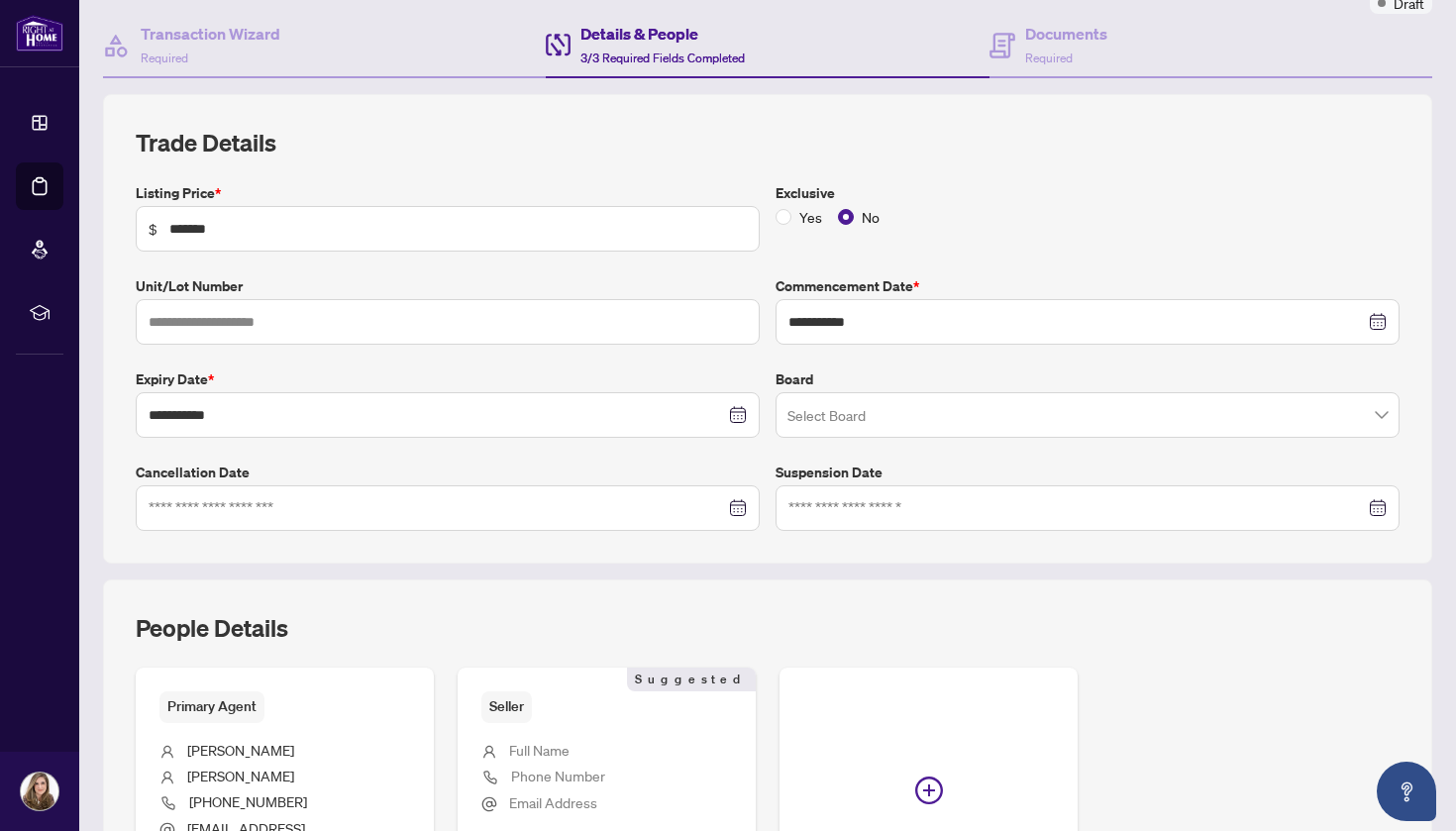
click at [1041, 422] on input "search" at bounding box center [1078, 418] width 583 height 44
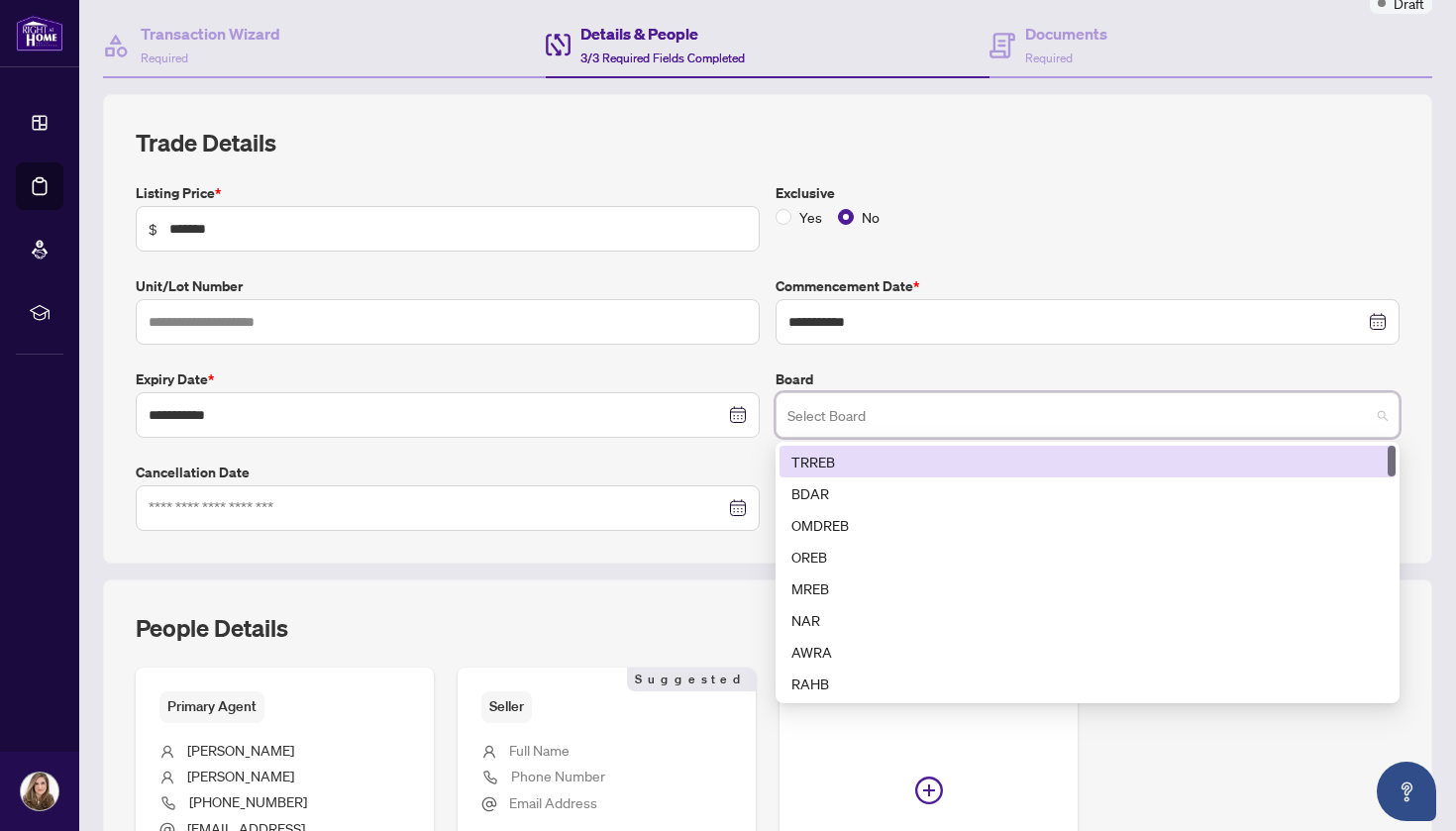
click at [968, 456] on div "TRREB" at bounding box center [1087, 461] width 593 height 22
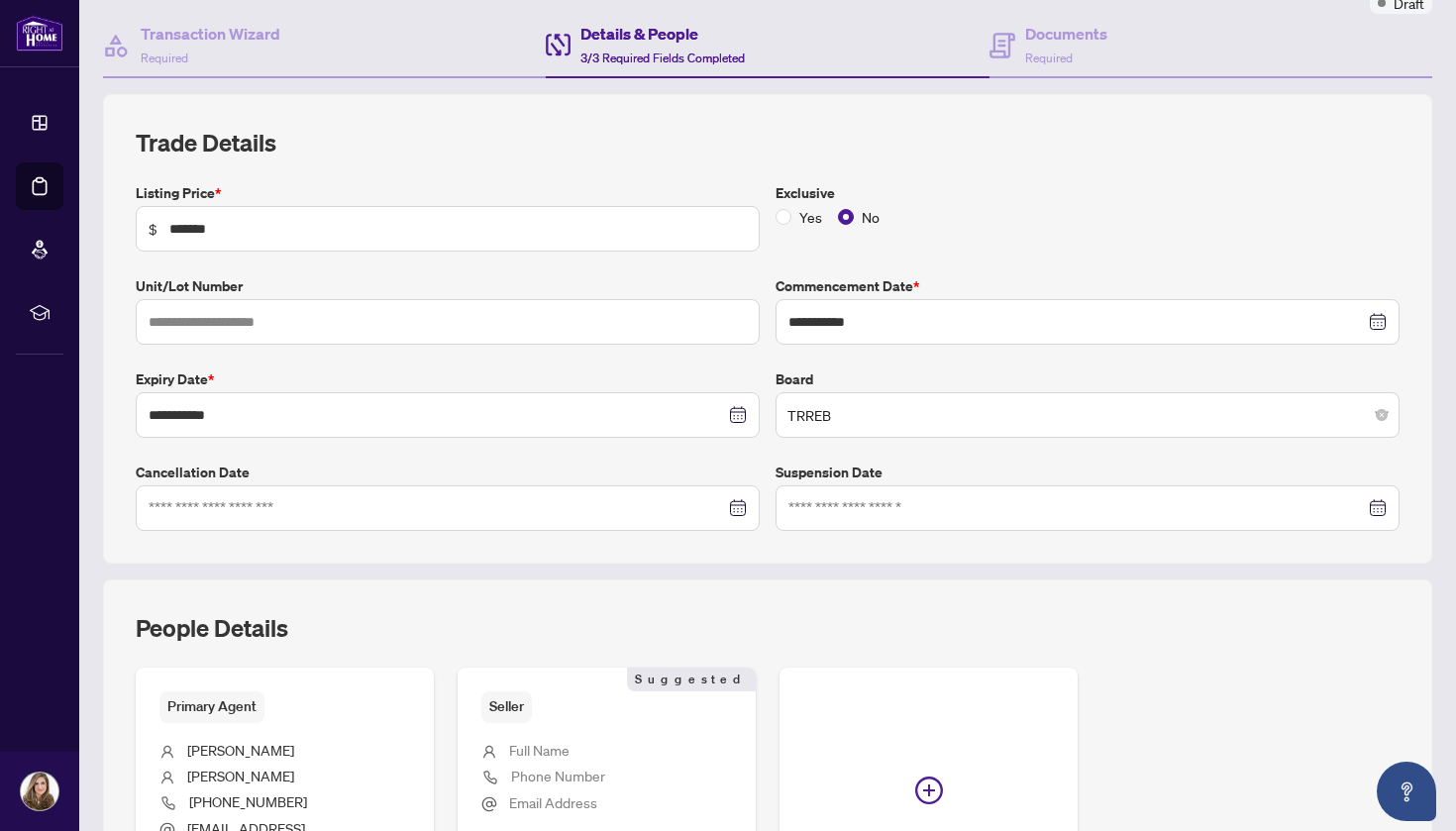
click at [1126, 190] on label "Exclusive" at bounding box center [1087, 193] width 624 height 22
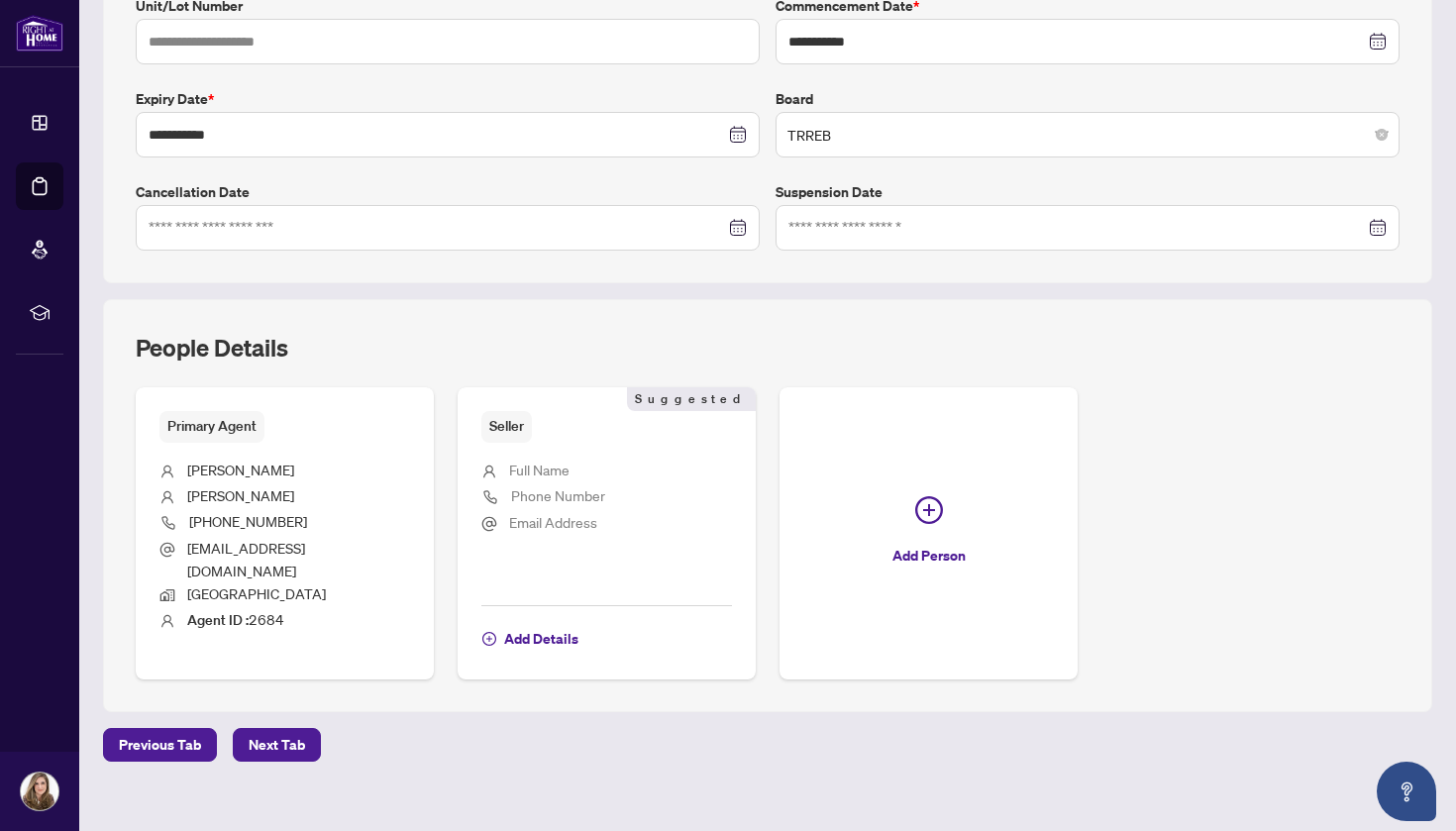
scroll to position [455, 0]
click at [270, 731] on span "Next Tab" at bounding box center [277, 747] width 57 height 32
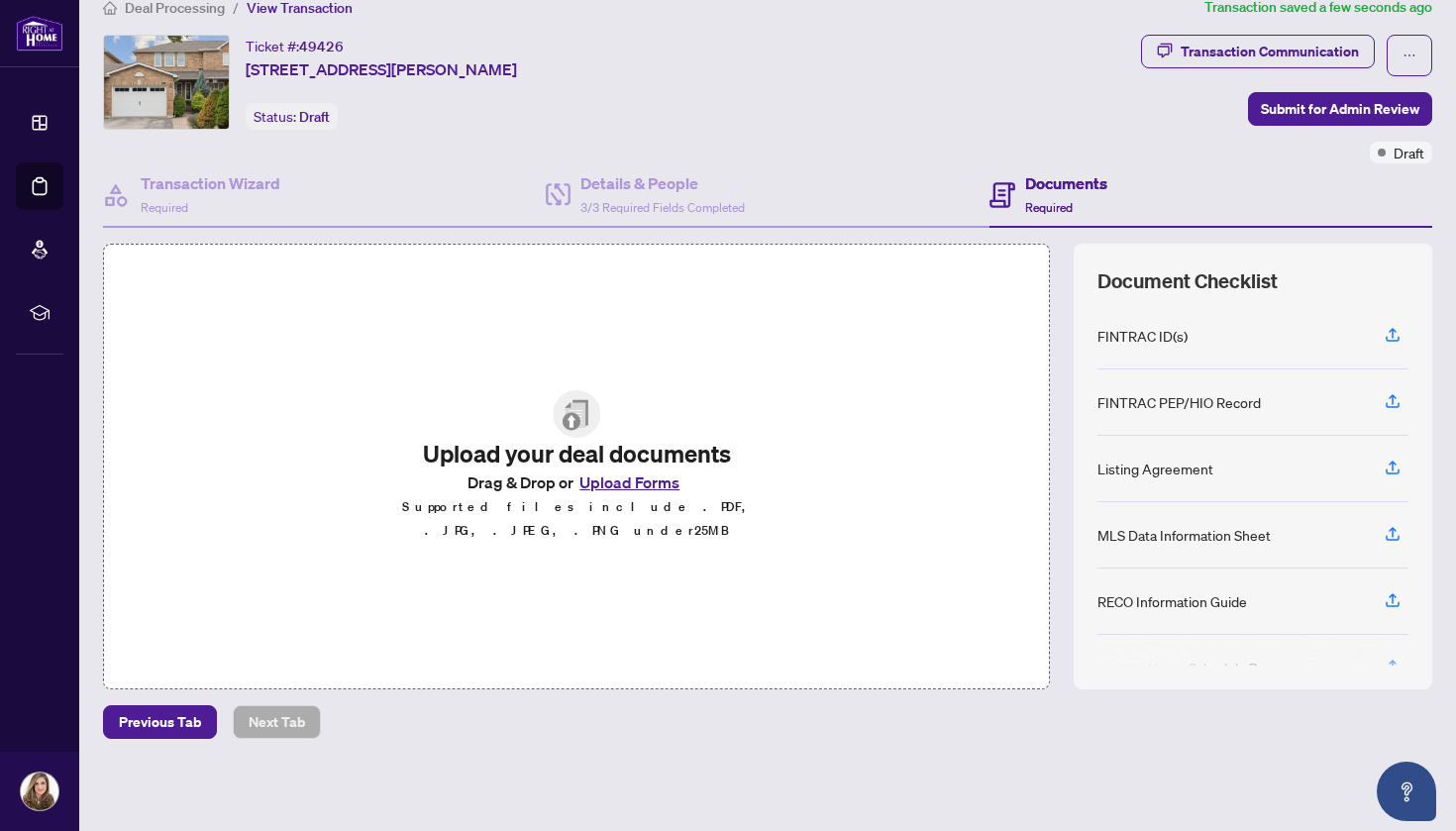
click at [614, 492] on button "Upload Forms" at bounding box center [630, 482] width 112 height 26
click at [605, 495] on button "Upload Forms" at bounding box center [630, 482] width 112 height 26
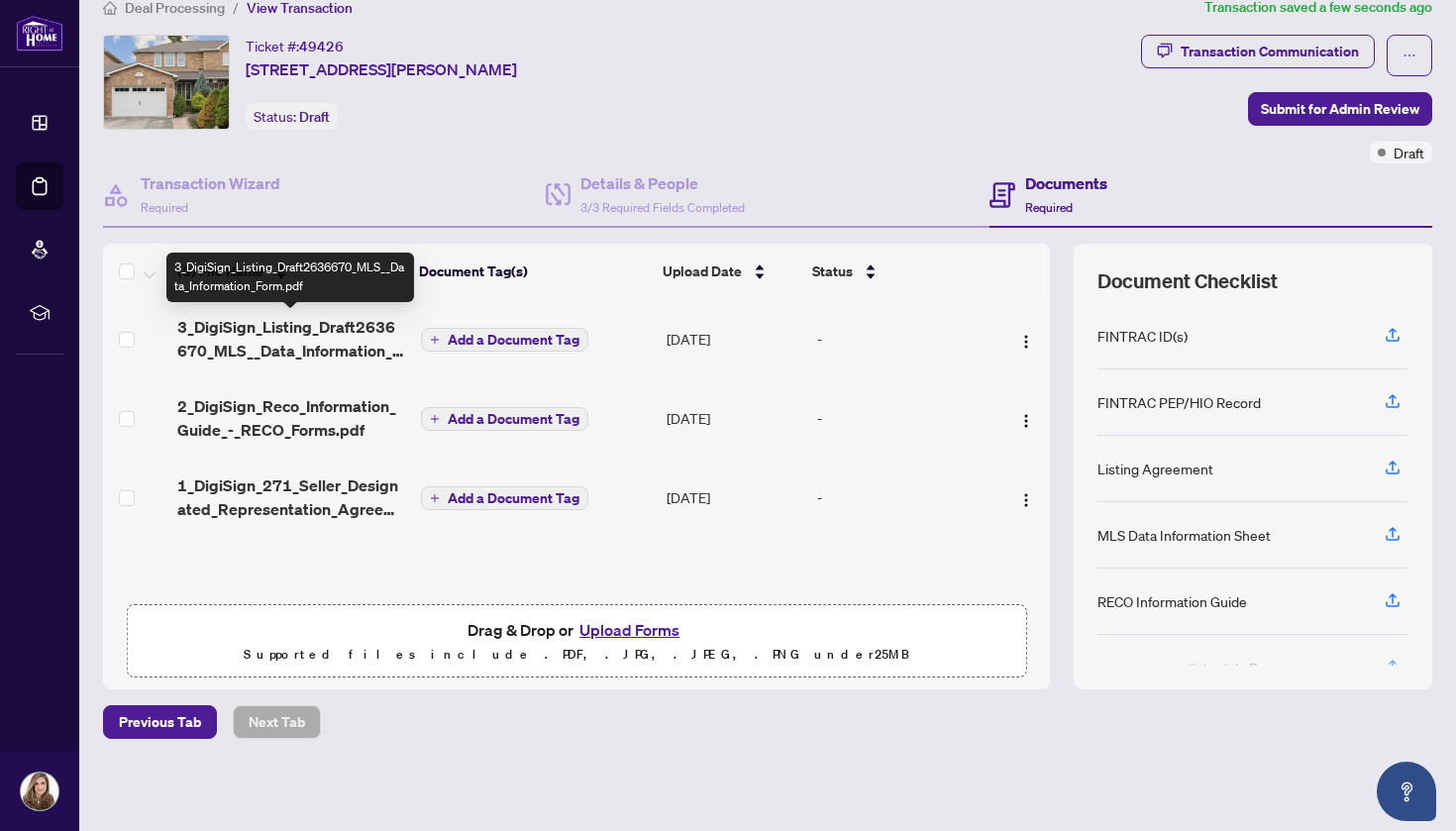
click at [329, 348] on span "3_DigiSign_Listing_Draft2636670_MLS__Data_Information_Form.pdf" at bounding box center [291, 339] width 228 height 48
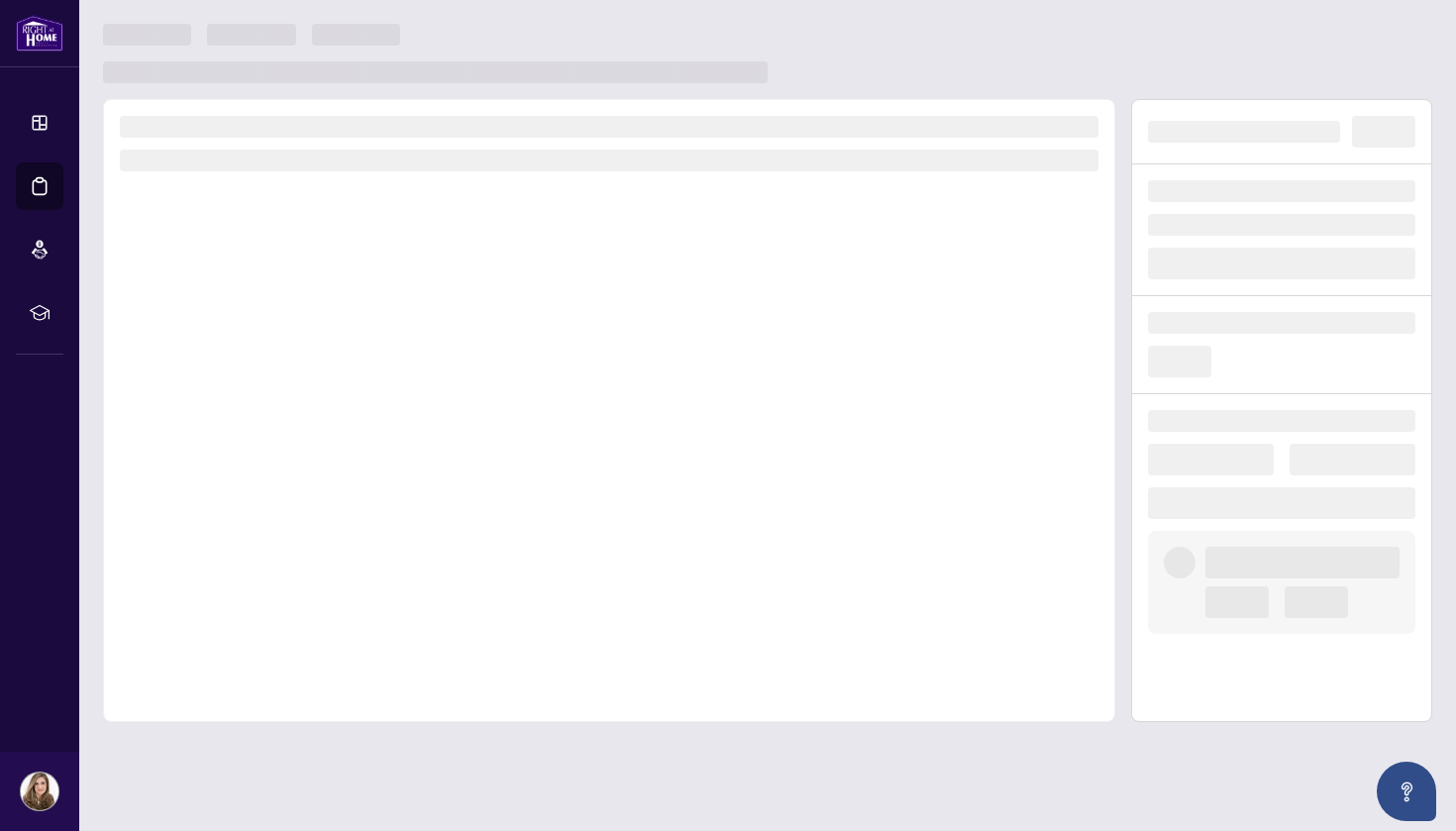
click at [329, 348] on div at bounding box center [609, 410] width 1013 height 623
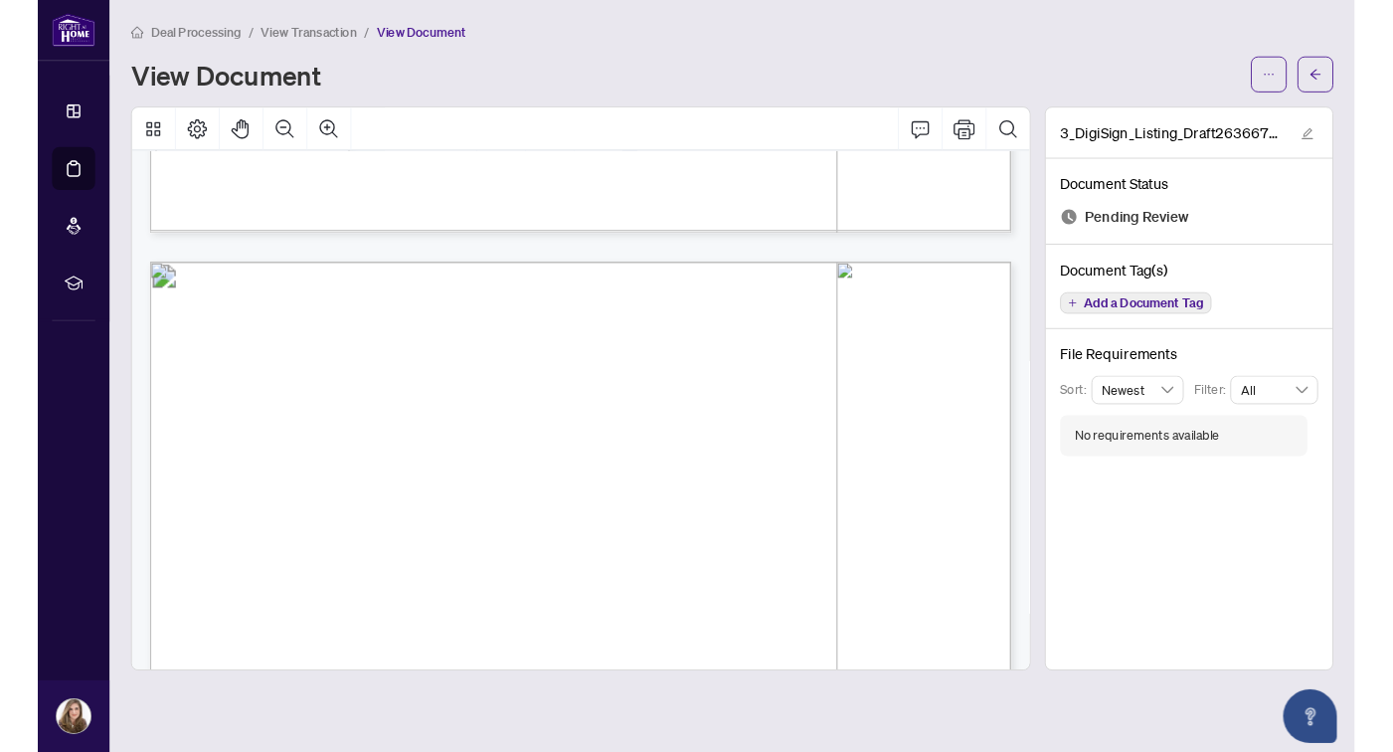
scroll to position [1359, 0]
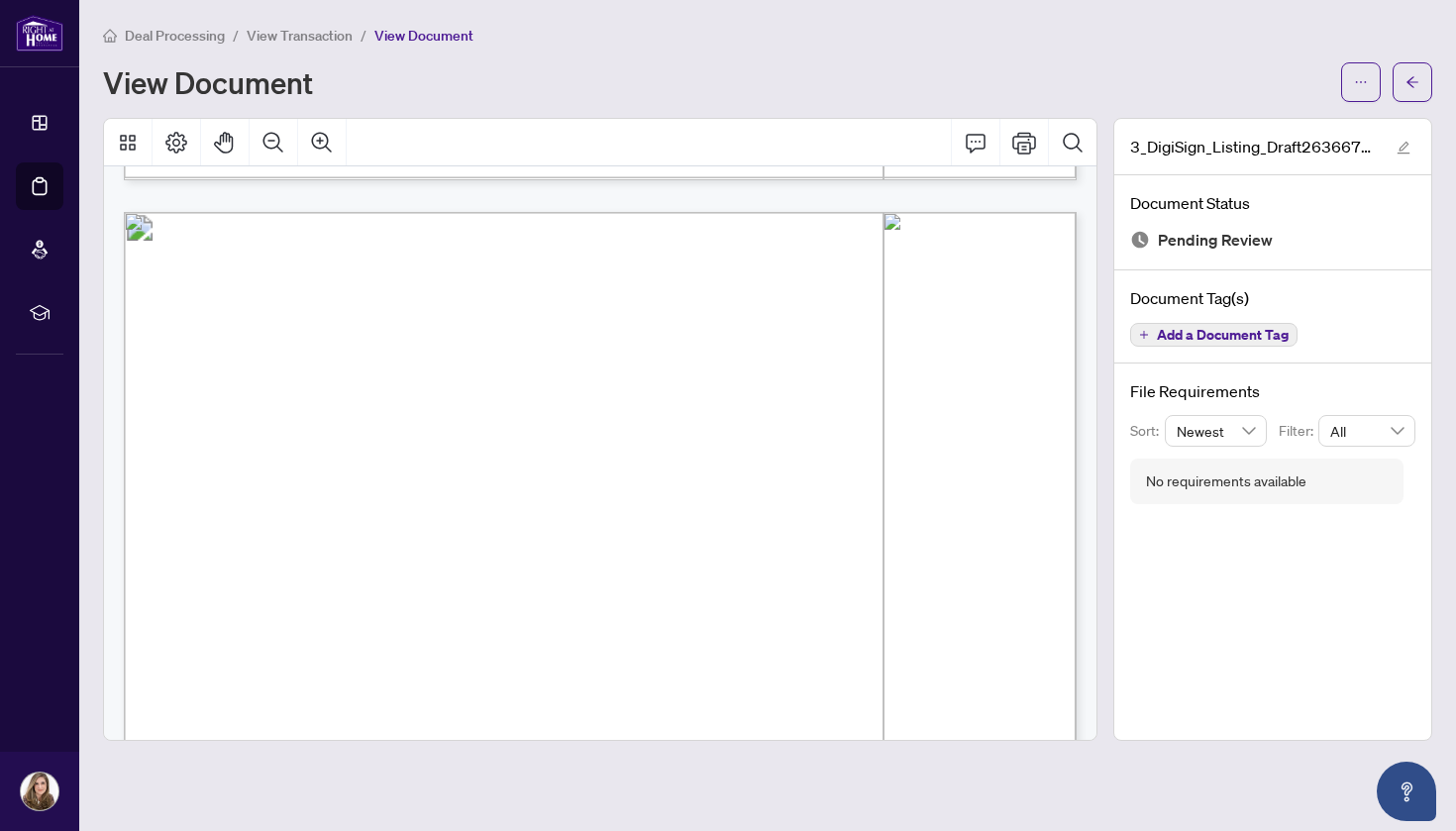
drag, startPoint x: 798, startPoint y: 381, endPoint x: 795, endPoint y: 764, distance: 383.0
click at [795, 748] on main "Deal Processing / View Transaction / View Document View Document 3_DigiSign_Lis…" at bounding box center [768, 416] width 1377 height 831
click at [1387, 88] on icon "arrow-left" at bounding box center [1413, 83] width 14 height 14
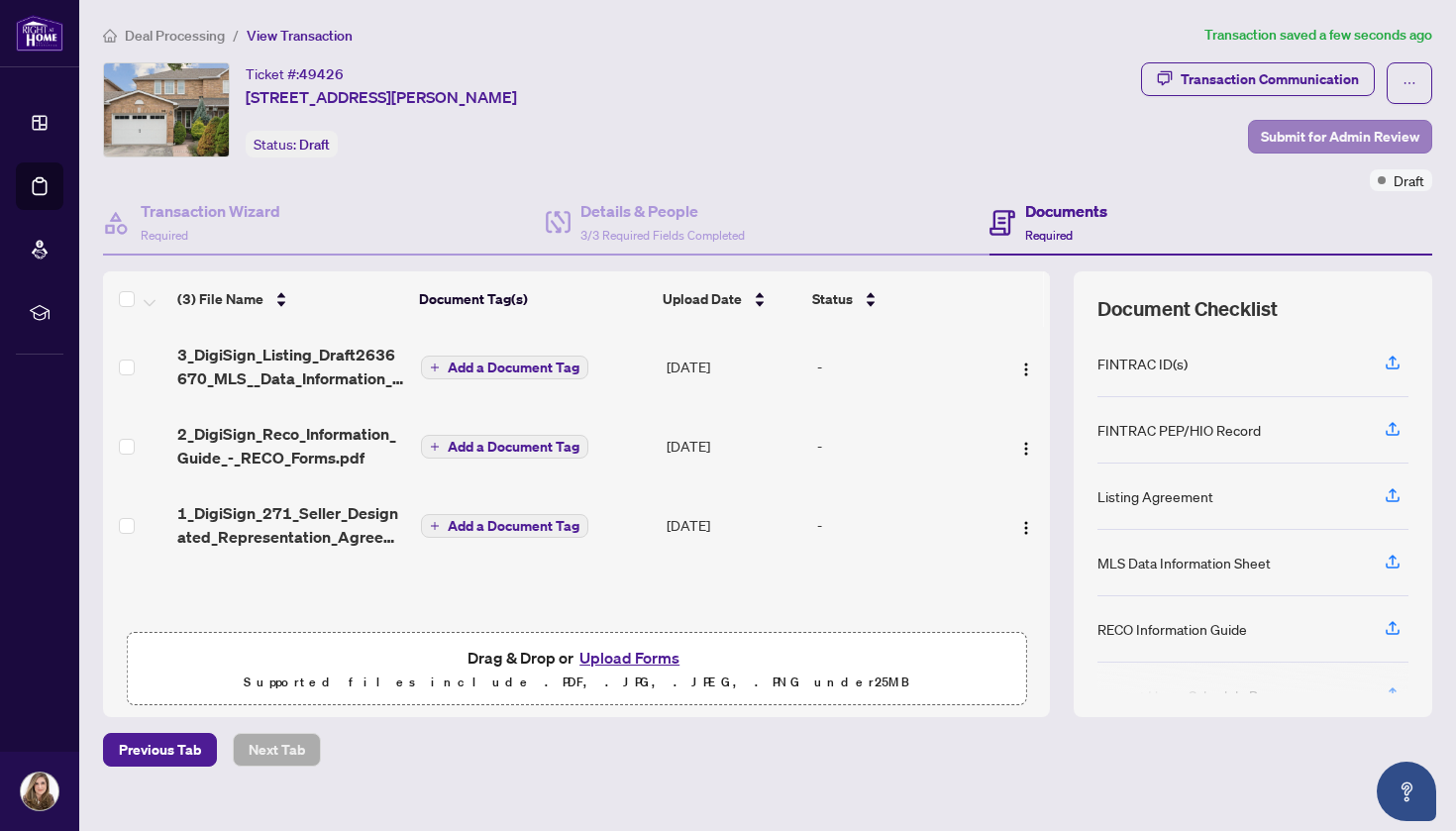
click at [1307, 130] on span "Submit for Admin Review" at bounding box center [1340, 137] width 158 height 32
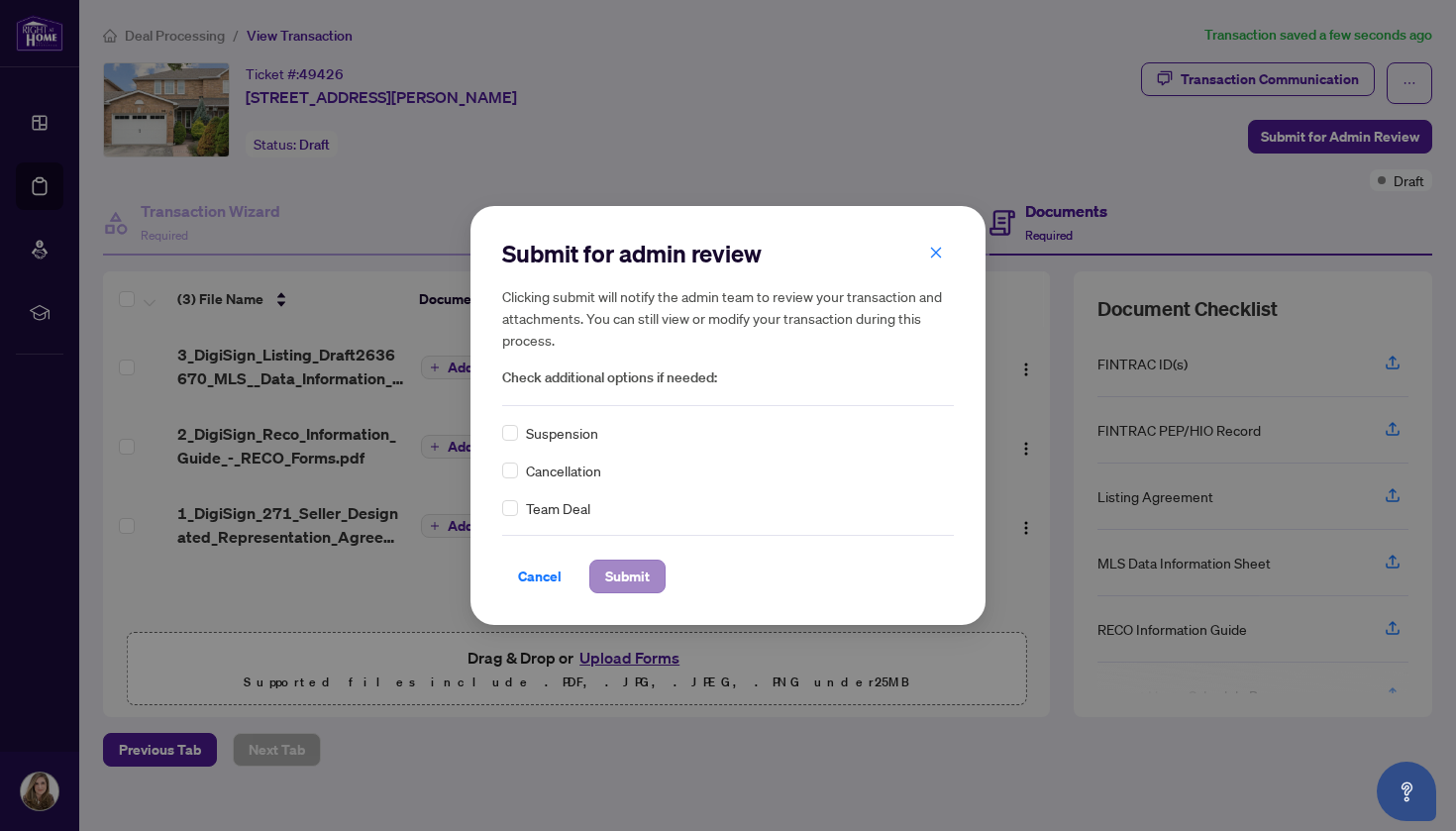
click at [613, 571] on span "Submit" at bounding box center [627, 577] width 45 height 32
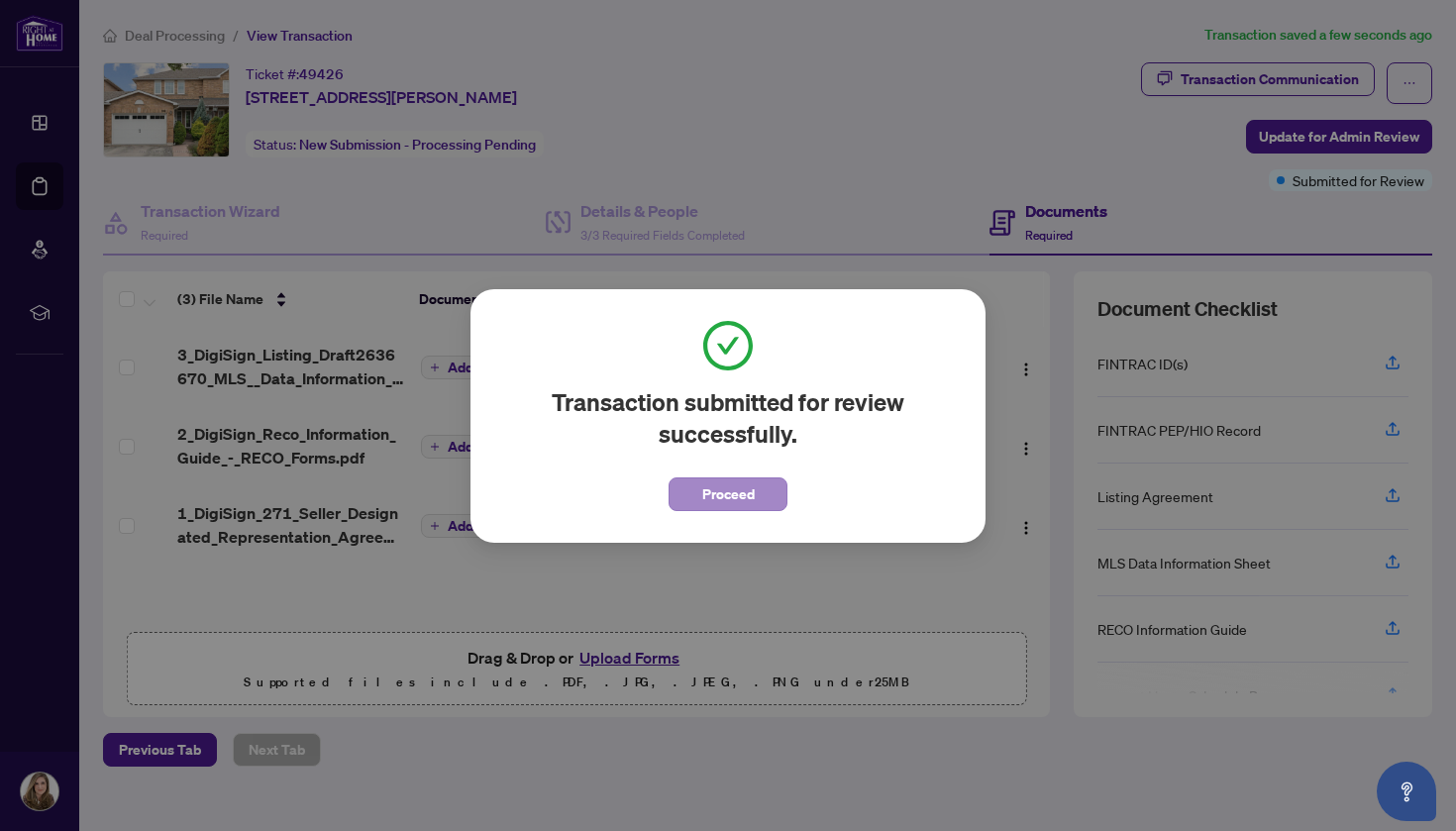
click at [714, 494] on span "Proceed" at bounding box center [728, 494] width 53 height 32
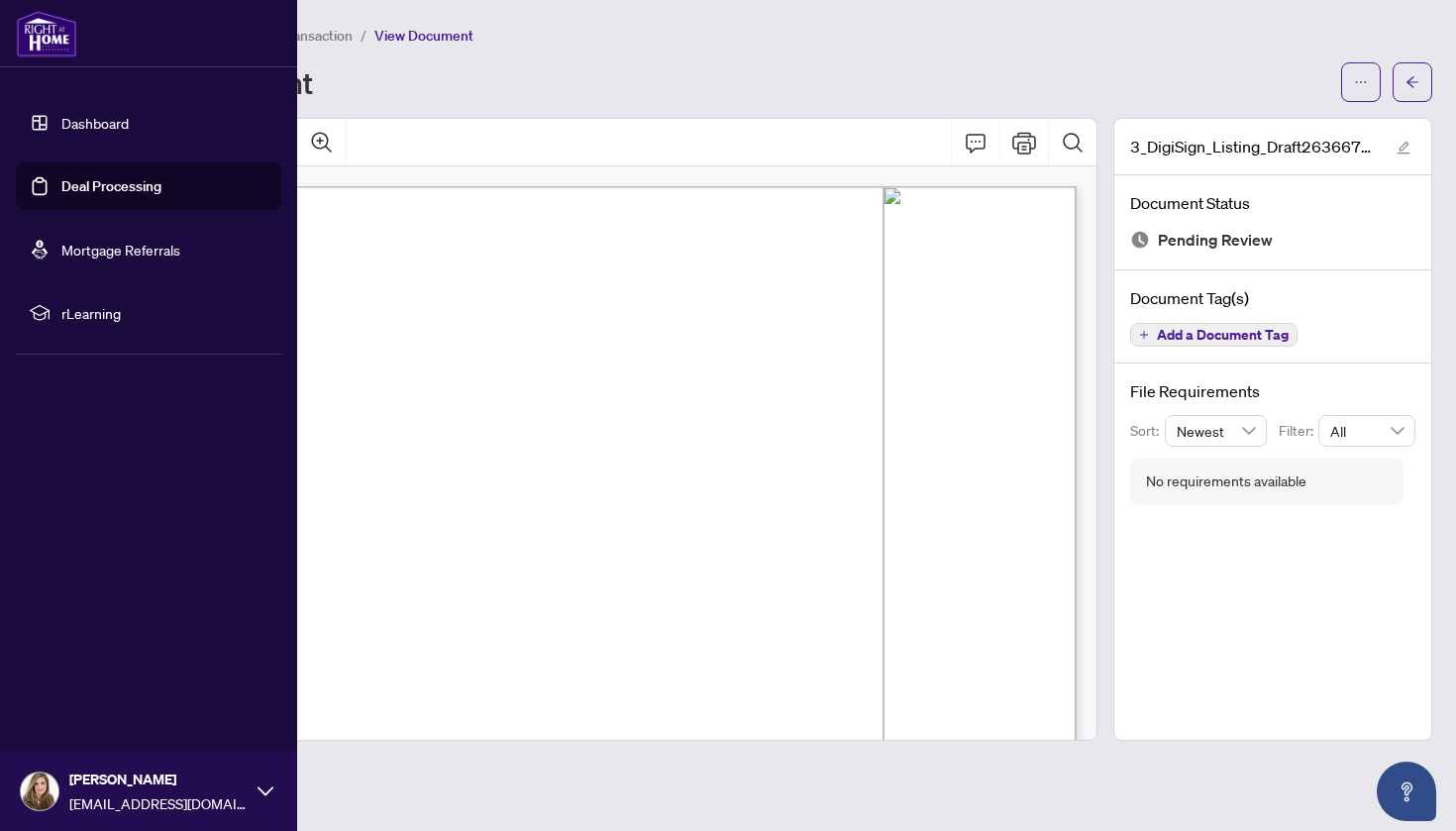
click at [62, 181] on link "Deal Processing" at bounding box center [112, 186] width 100 height 18
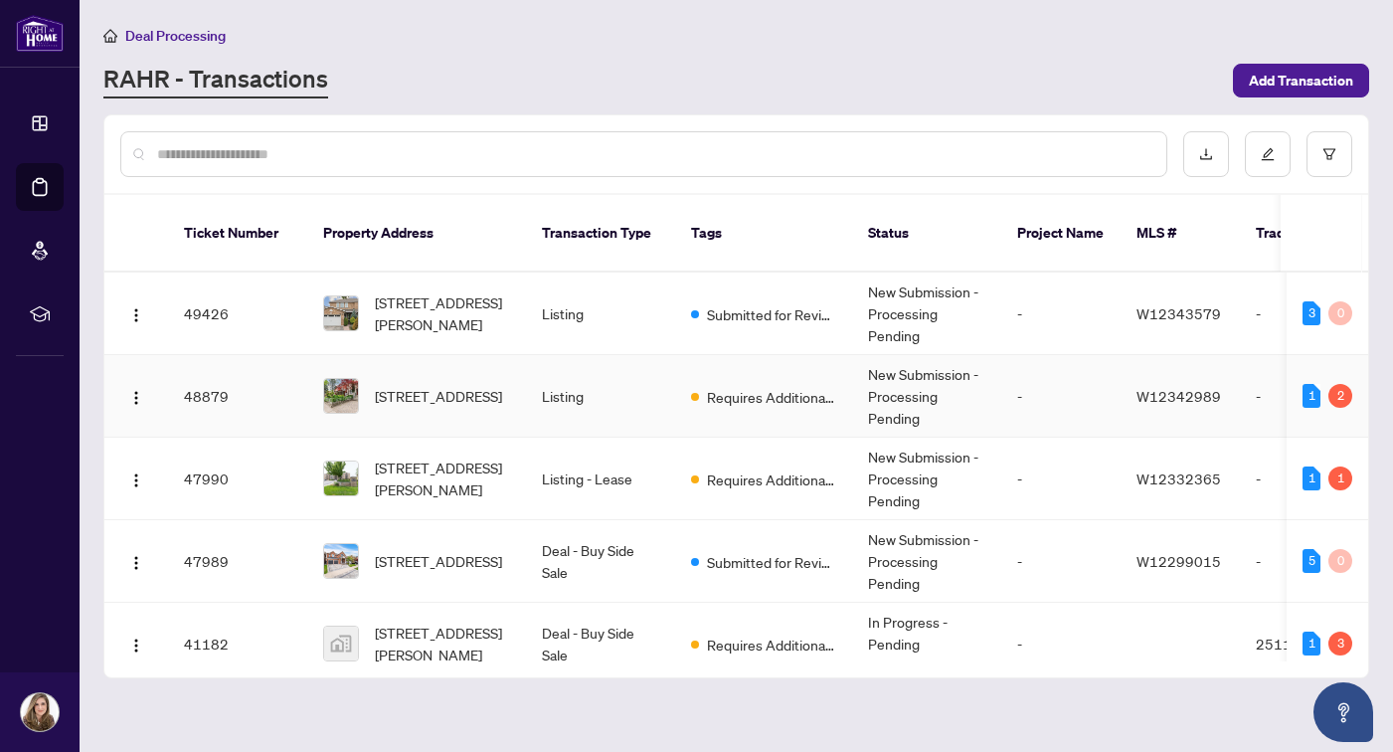
click at [1065, 379] on td "-" at bounding box center [1060, 396] width 119 height 83
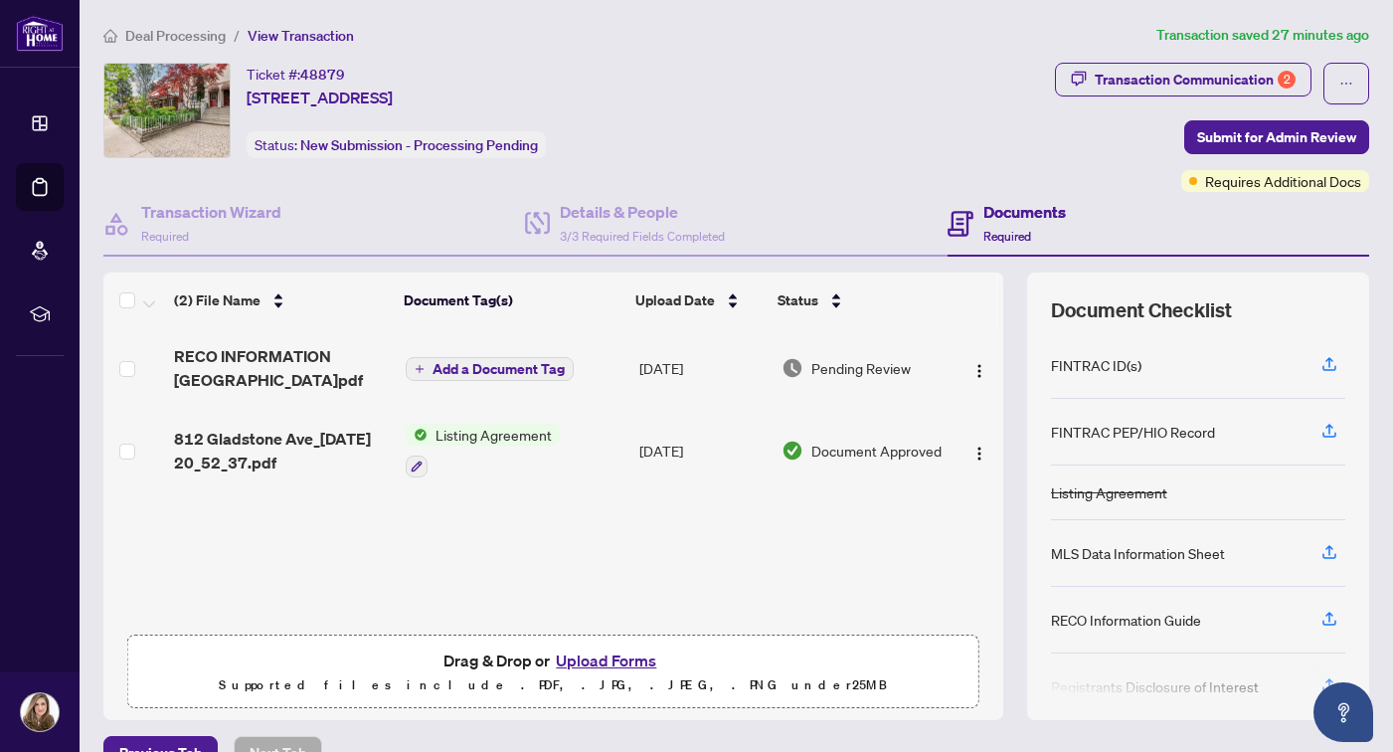
click at [606, 663] on button "Upload Forms" at bounding box center [606, 660] width 112 height 26
click at [581, 662] on button "Upload Forms" at bounding box center [606, 660] width 112 height 26
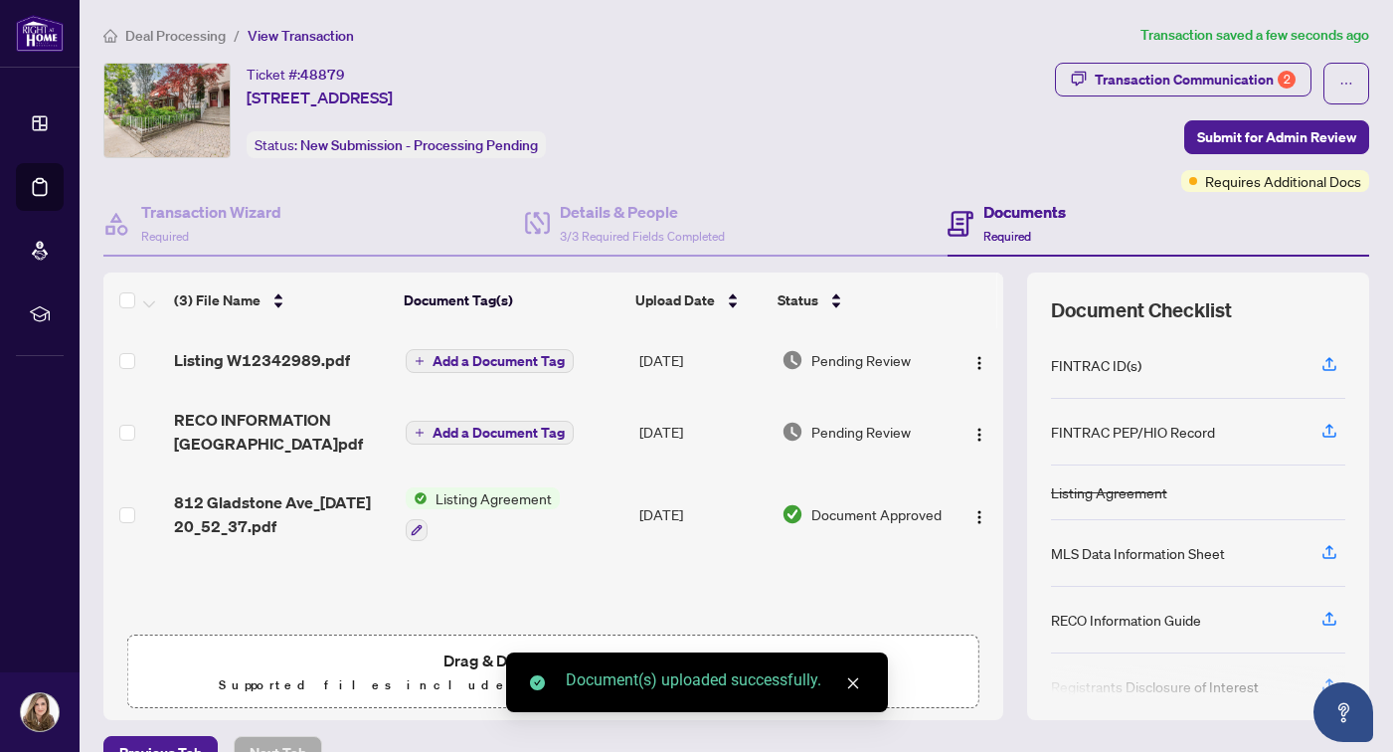
click at [459, 496] on span "Listing Agreement" at bounding box center [493, 498] width 132 height 22
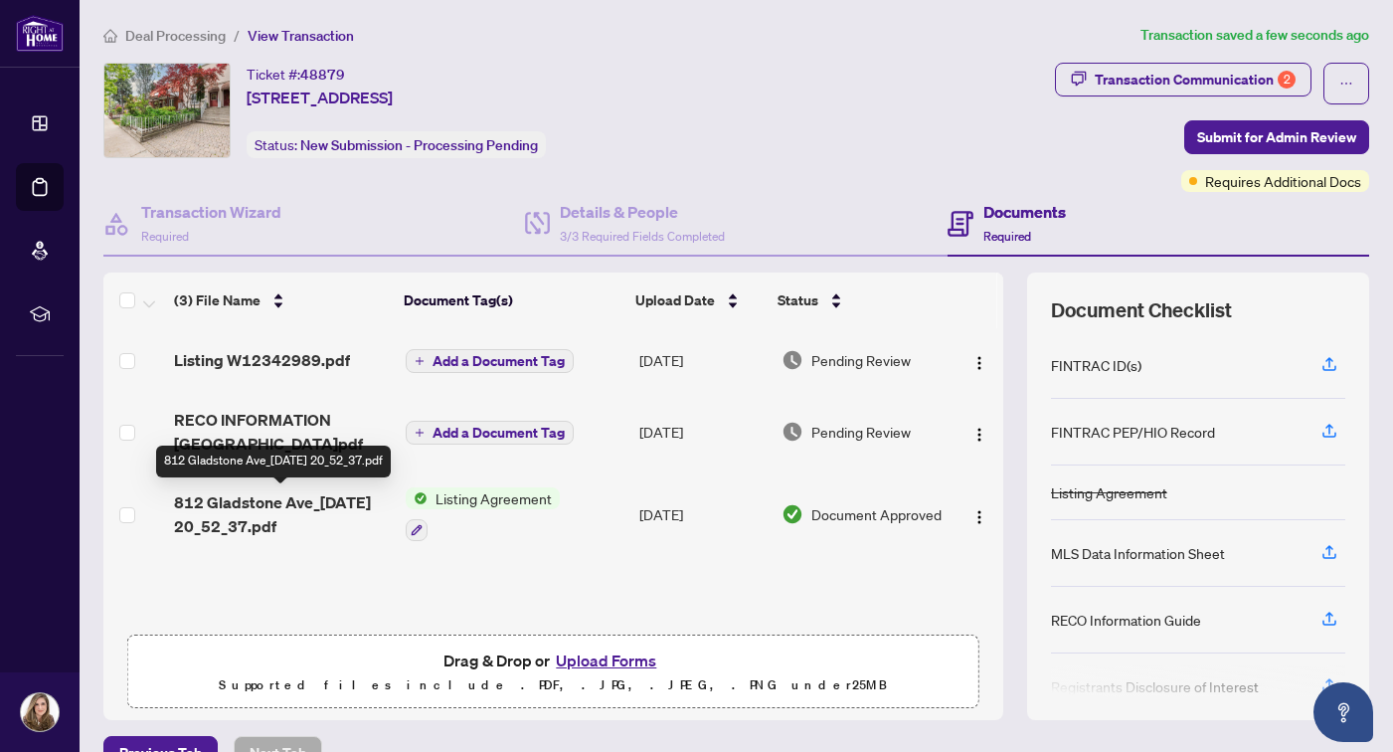
click at [303, 503] on span "812 Gladstone Ave_[DATE] 20_52_37.pdf" at bounding box center [282, 514] width 216 height 48
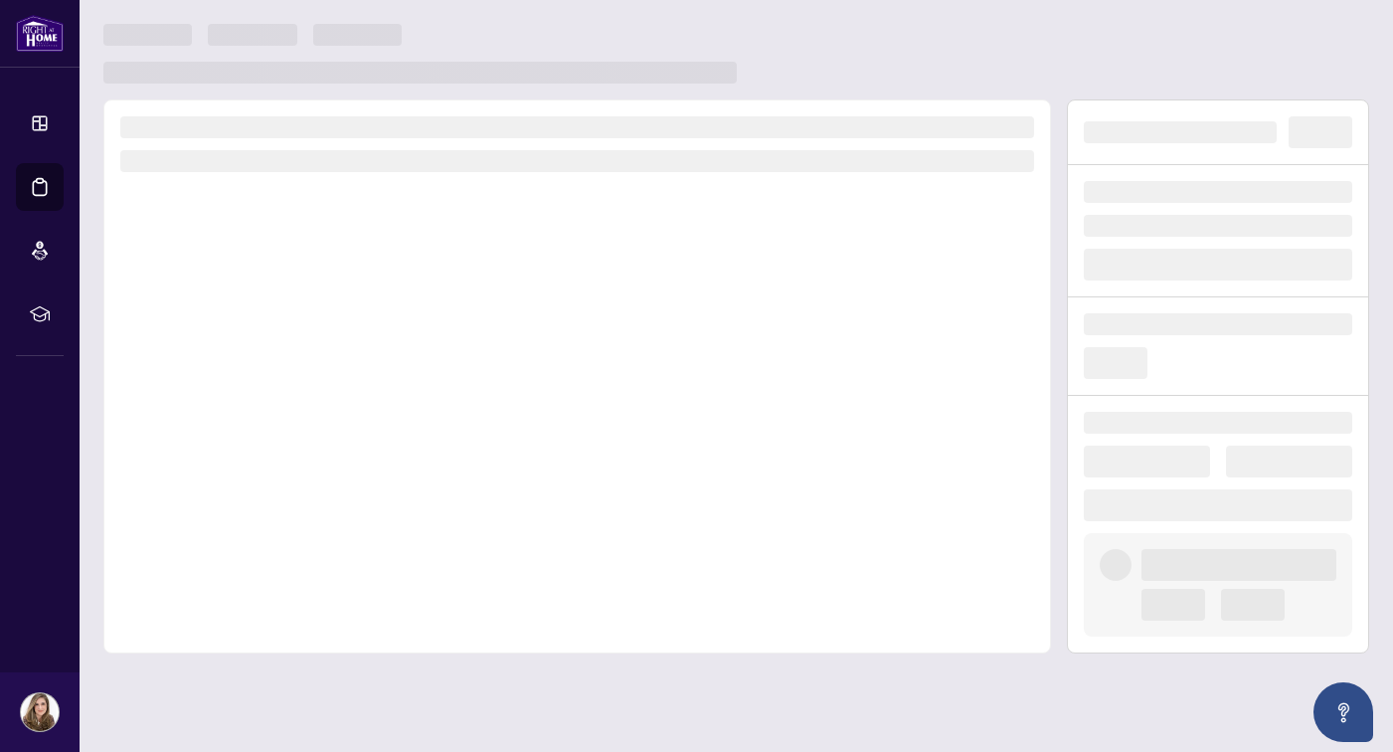
click at [303, 503] on div at bounding box center [576, 376] width 947 height 554
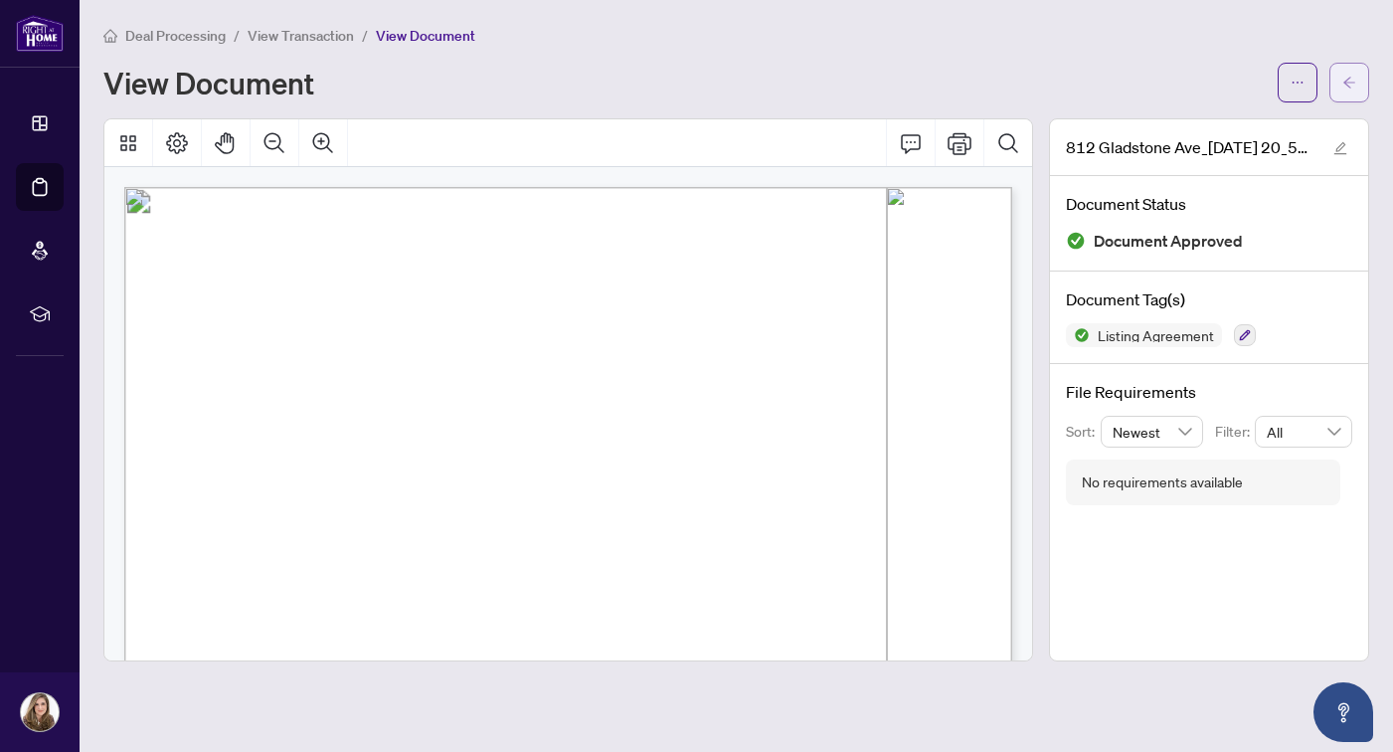
click at [1337, 90] on button "button" at bounding box center [1349, 83] width 40 height 40
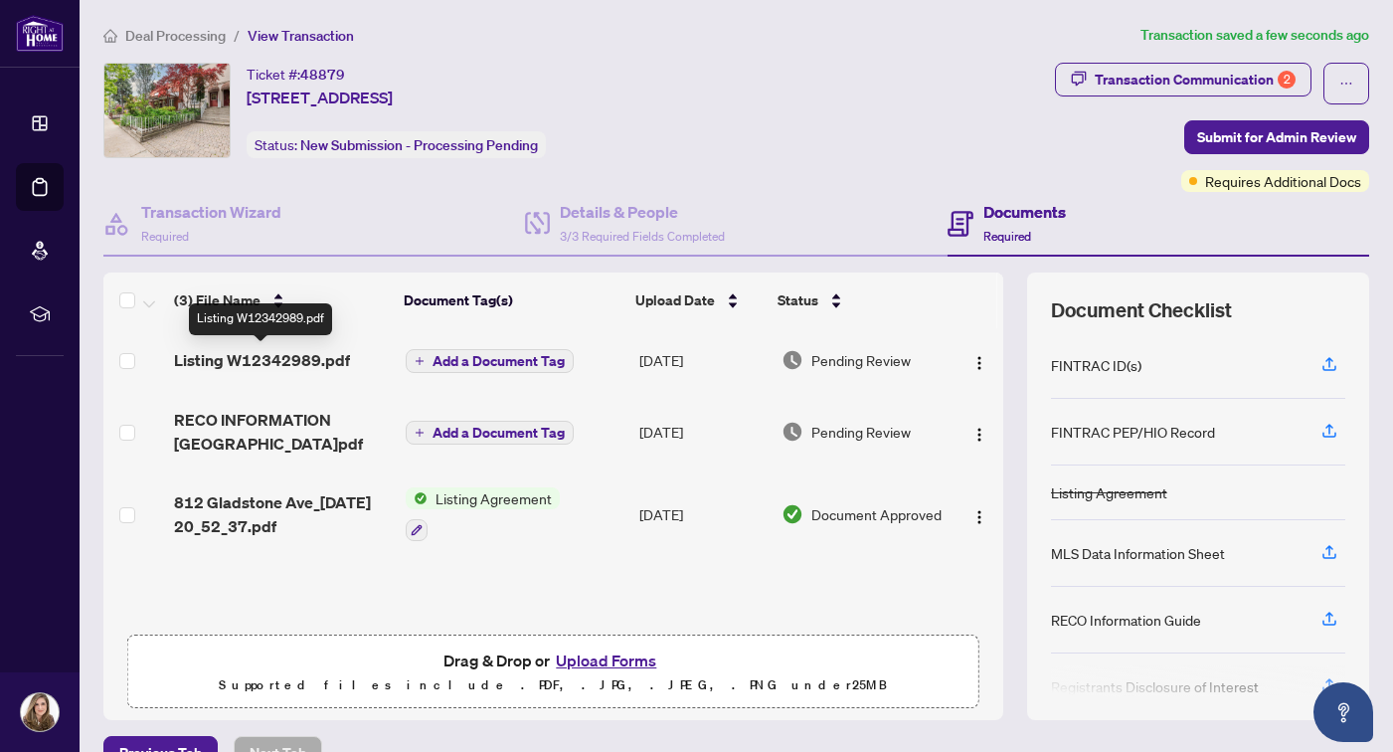
click at [234, 354] on span "Listing W12342989.pdf" at bounding box center [262, 360] width 176 height 24
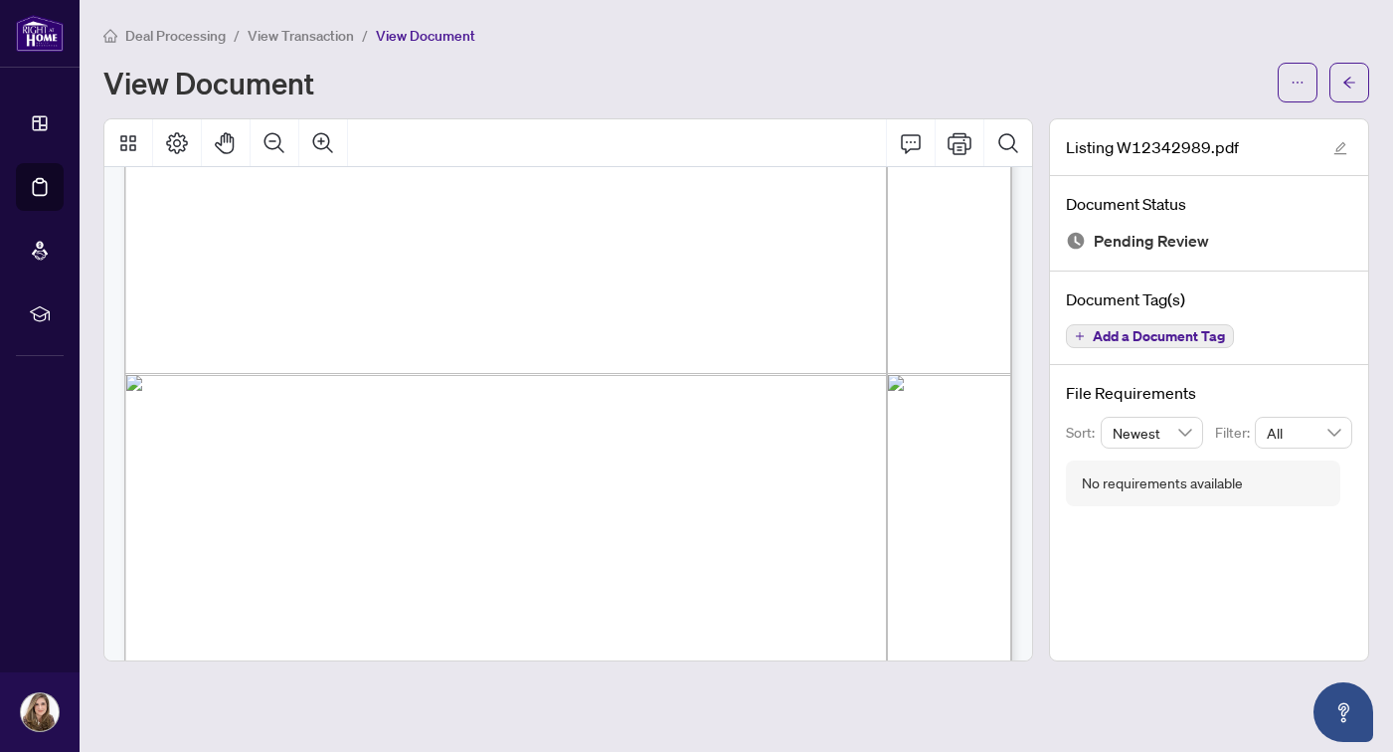
scroll to position [2088, 0]
drag, startPoint x: 923, startPoint y: 402, endPoint x: 940, endPoint y: 761, distance: 359.3
click at [940, 751] on html "**********" at bounding box center [696, 376] width 1393 height 752
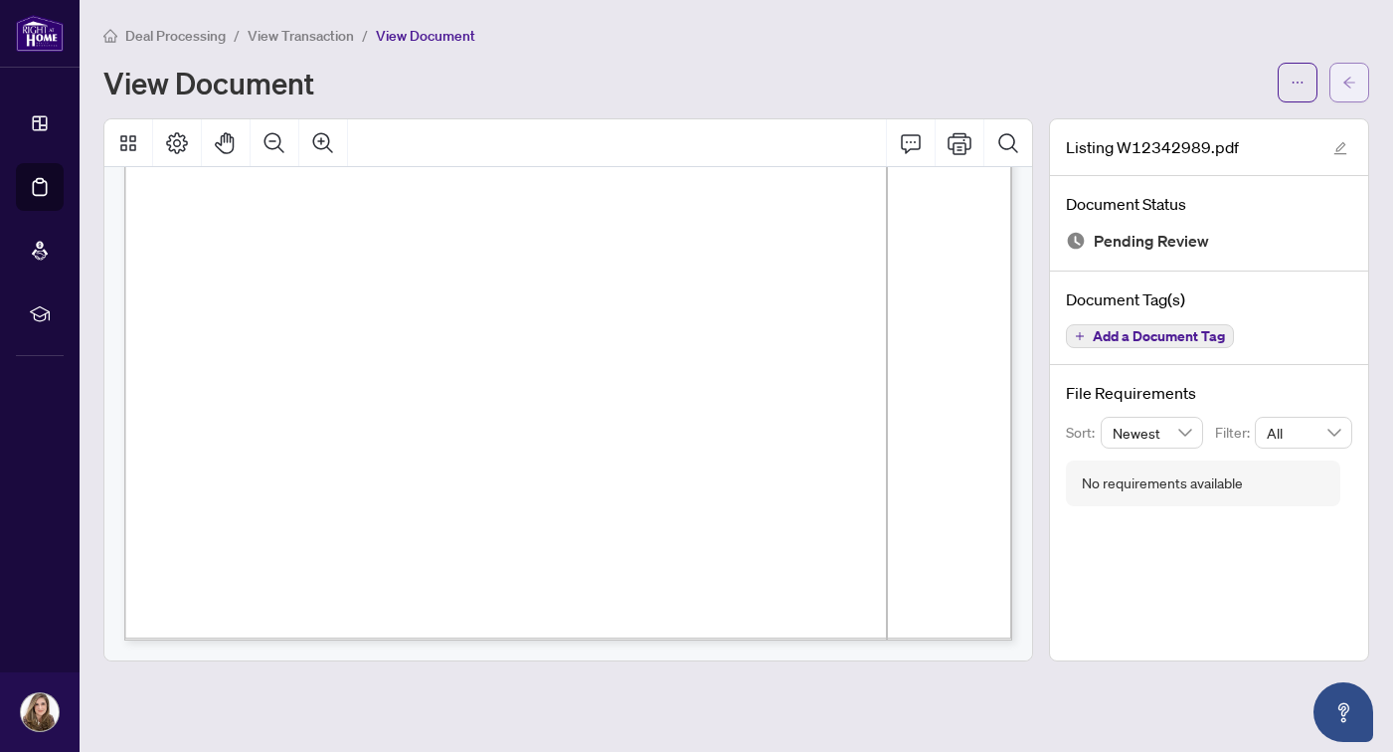
click at [1358, 85] on button "button" at bounding box center [1349, 83] width 40 height 40
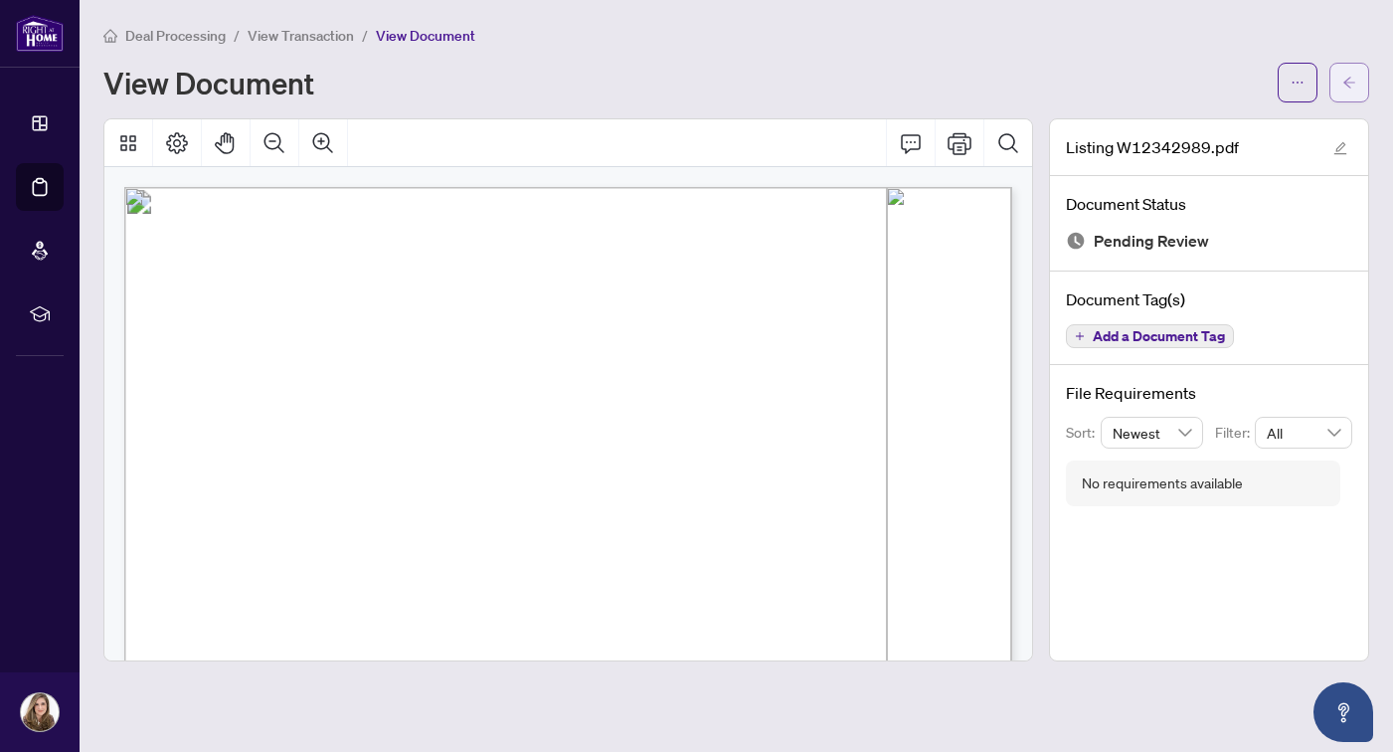
click at [1349, 79] on icon "arrow-left" at bounding box center [1349, 82] width 12 height 11
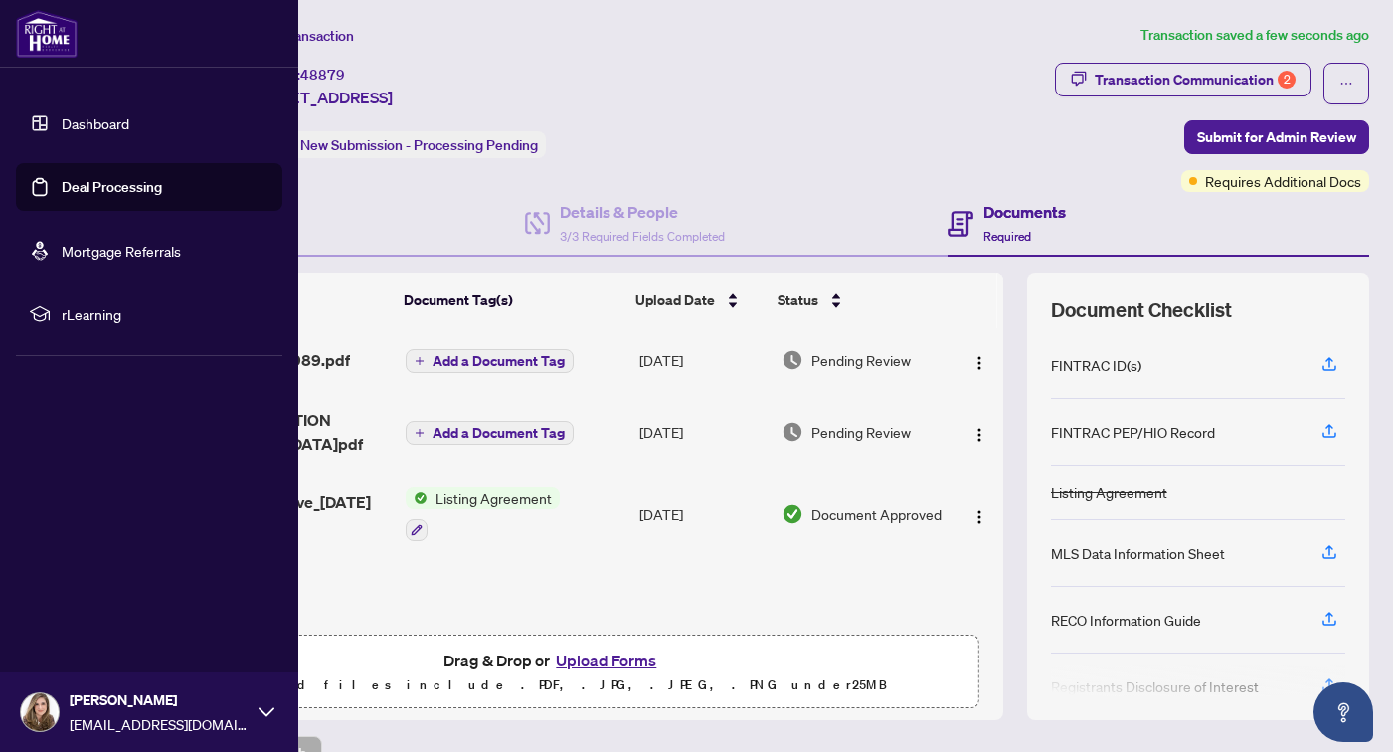
click at [89, 190] on link "Deal Processing" at bounding box center [112, 187] width 100 height 18
